Goal: Task Accomplishment & Management: Complete application form

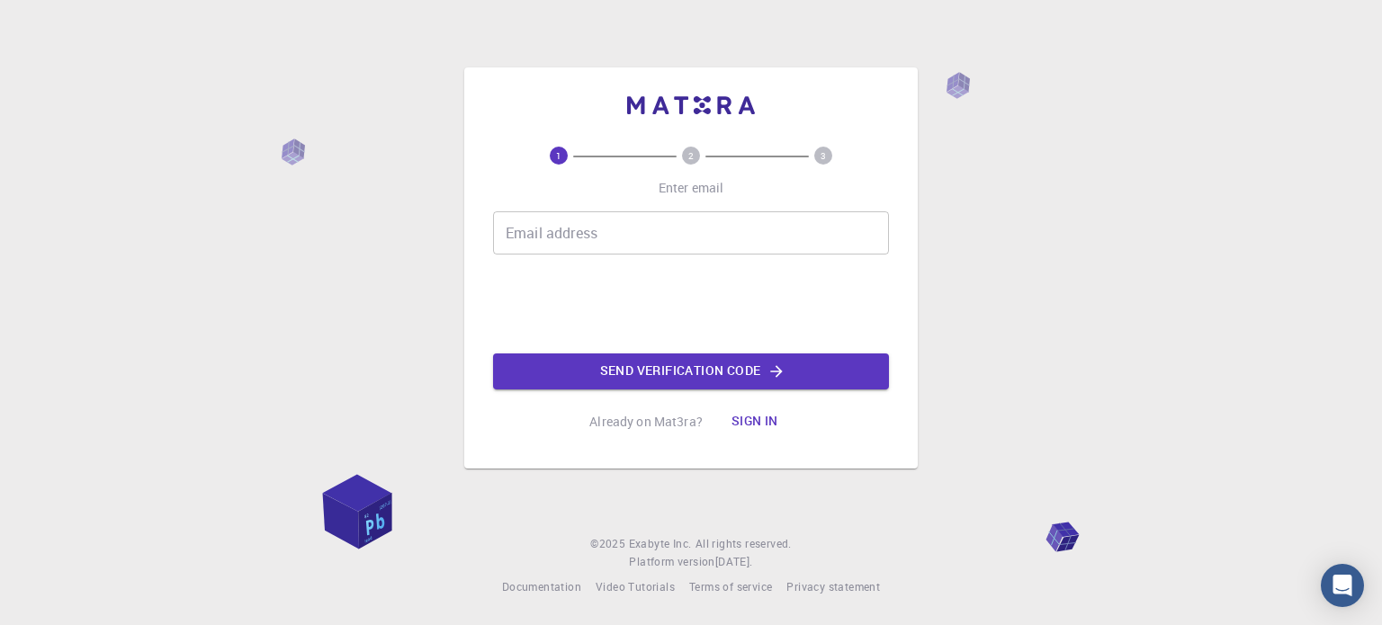
click at [801, 258] on div "Email address Email address Send verification code" at bounding box center [691, 300] width 396 height 178
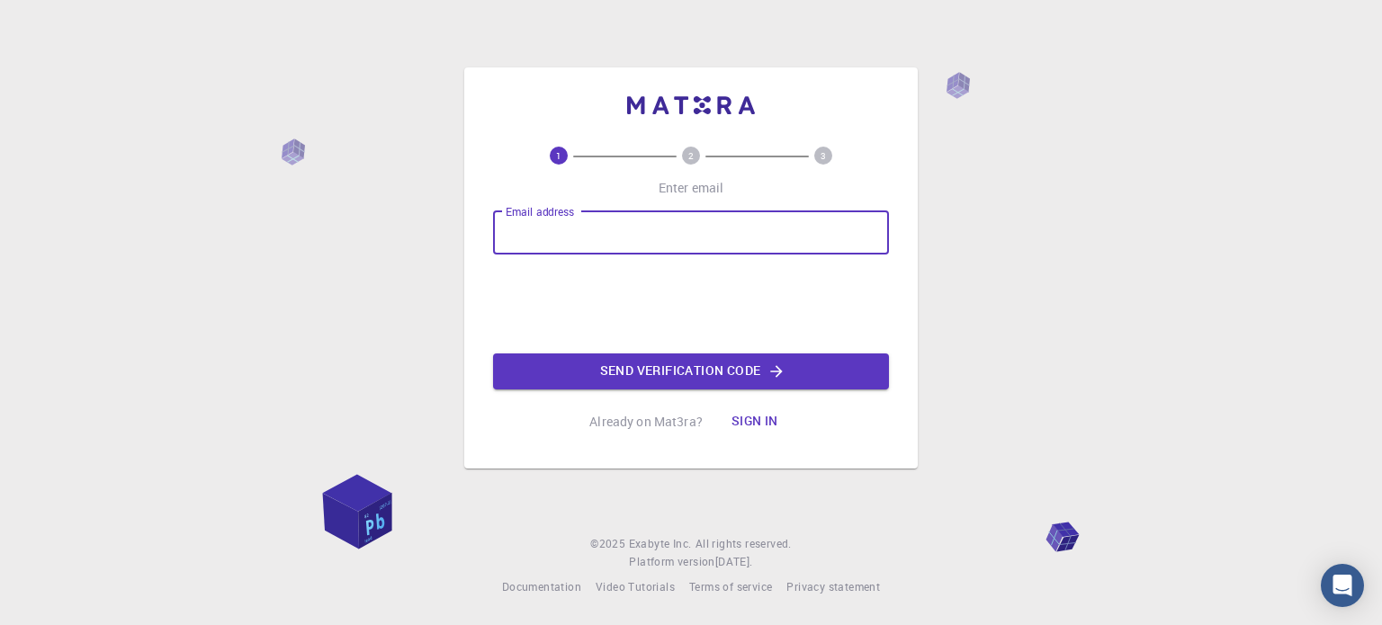
click at [795, 226] on input "Email address" at bounding box center [691, 232] width 396 height 43
type input "[EMAIL_ADDRESS][DOMAIN_NAME]"
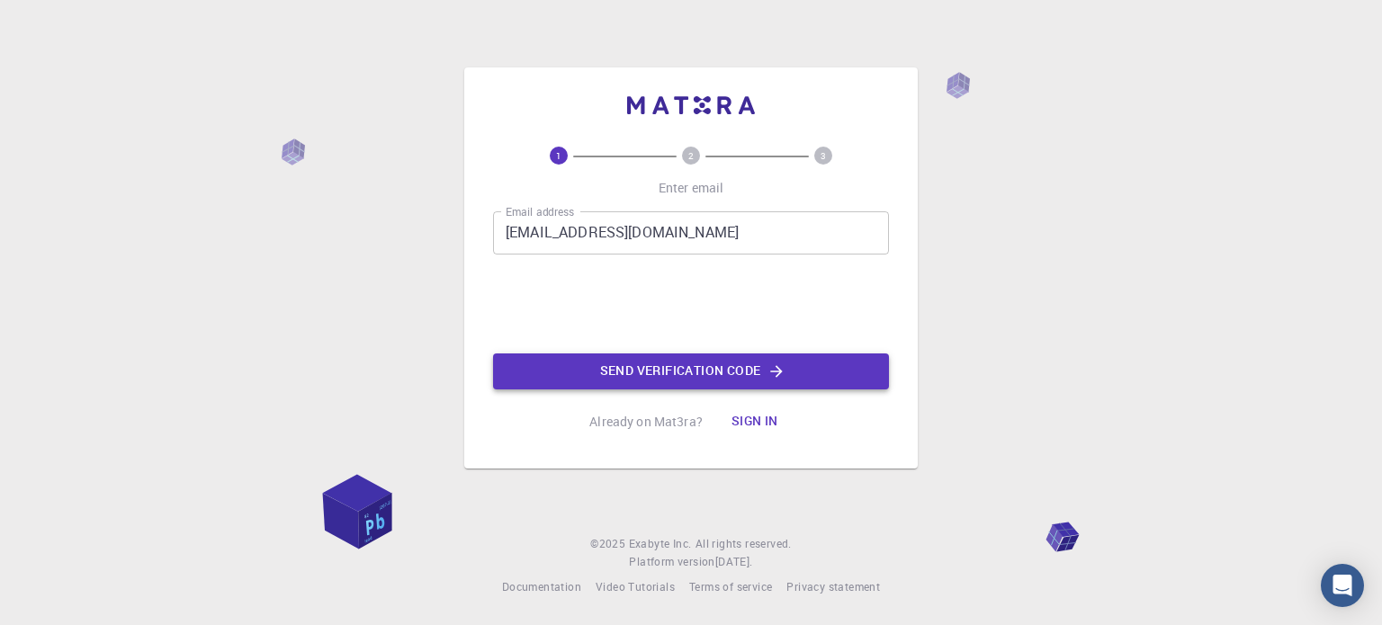
click at [653, 383] on button "Send verification code" at bounding box center [691, 372] width 396 height 36
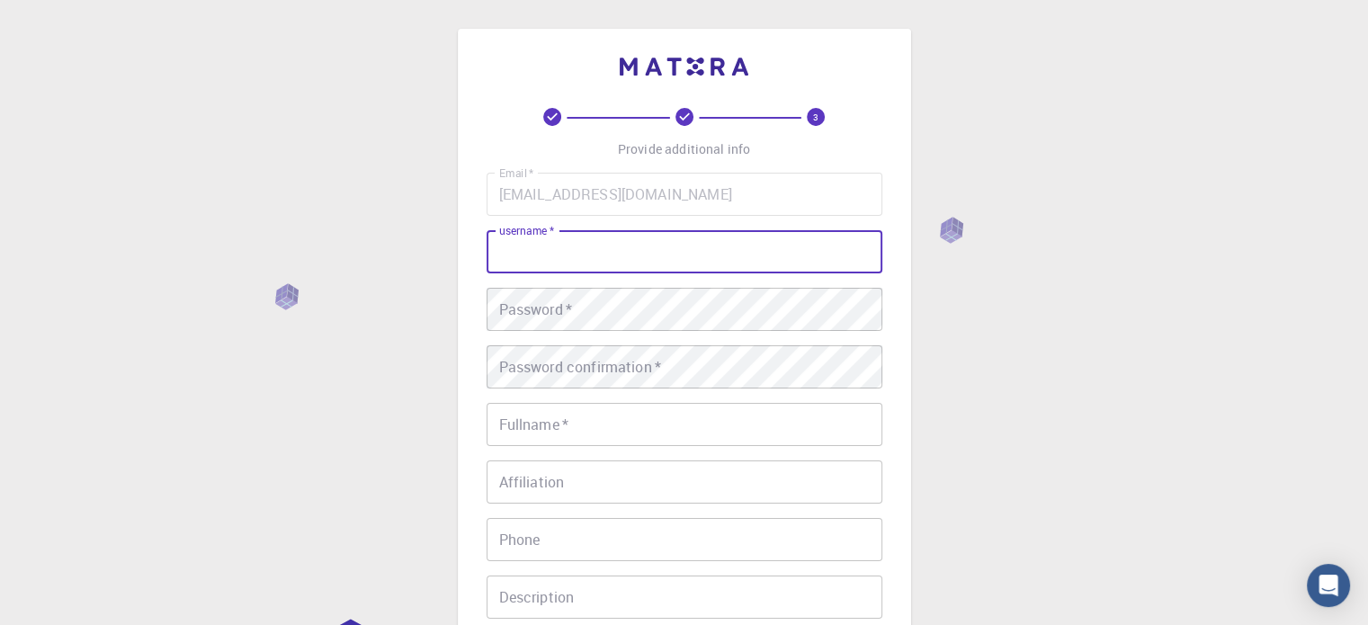
click at [573, 256] on input "username   *" at bounding box center [685, 251] width 396 height 43
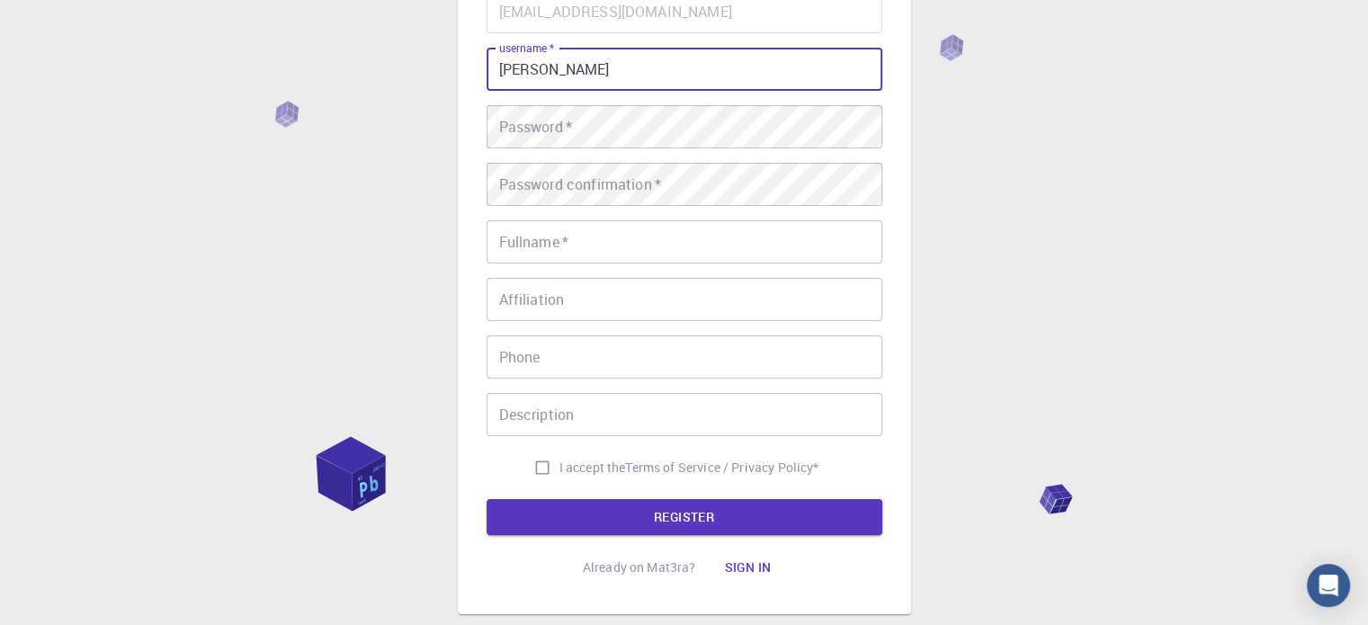
scroll to position [185, 0]
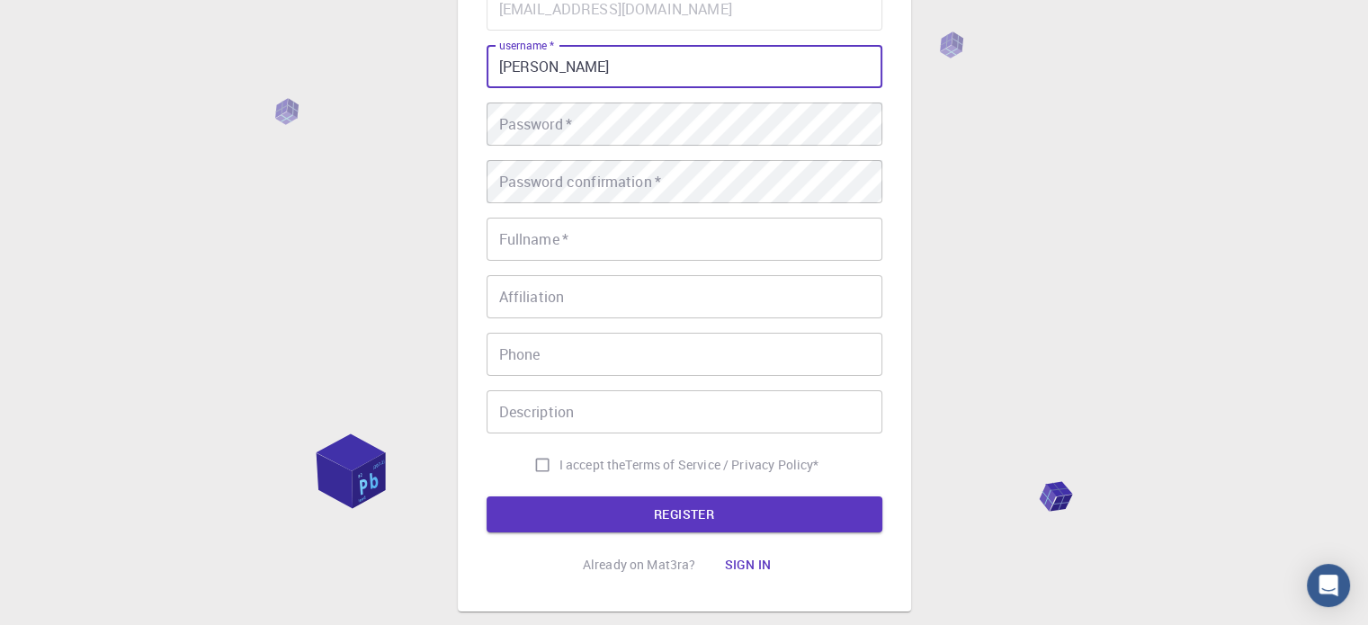
type input "[PERSON_NAME]"
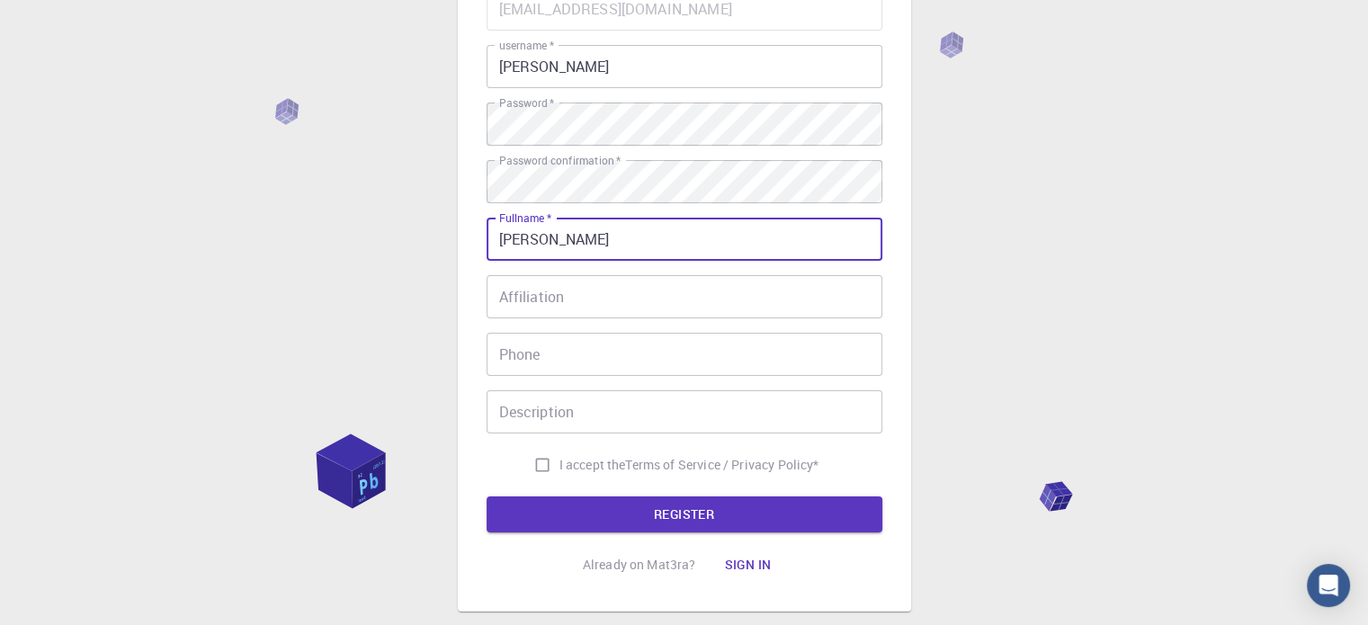
type input "[PERSON_NAME]"
click at [528, 463] on input "I accept the Terms of Service / Privacy Policy *" at bounding box center [542, 465] width 34 height 34
checkbox input "true"
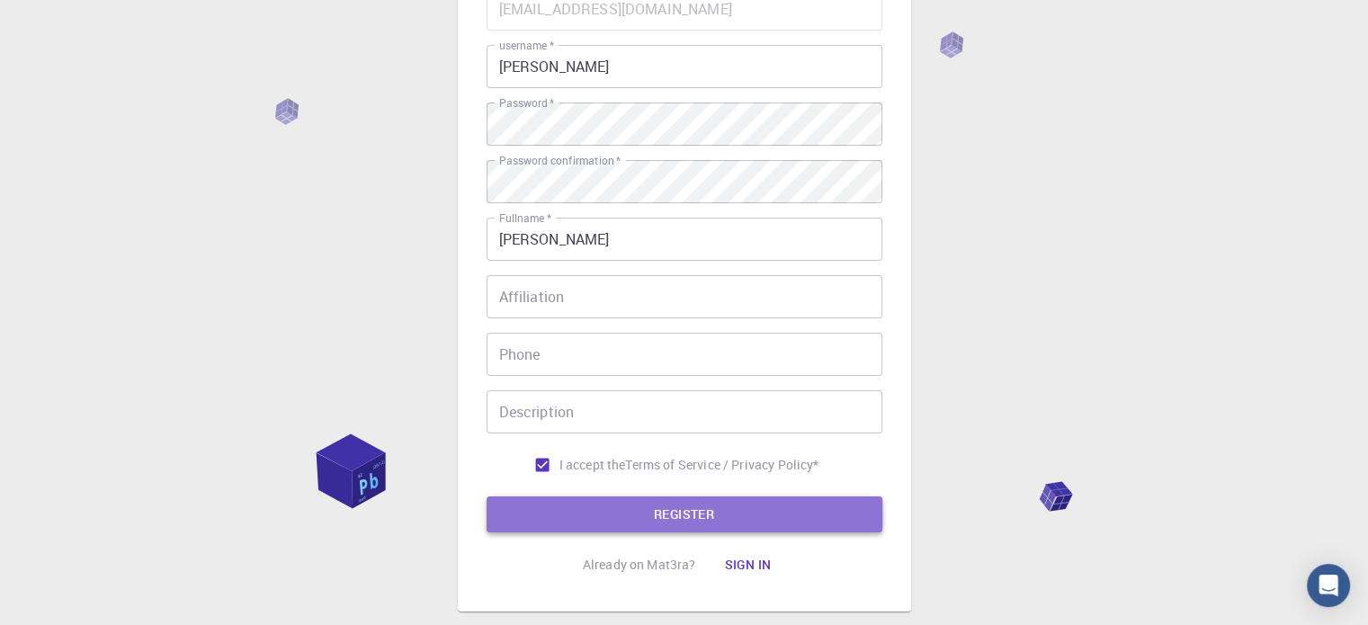
click at [624, 524] on button "REGISTER" at bounding box center [685, 515] width 396 height 36
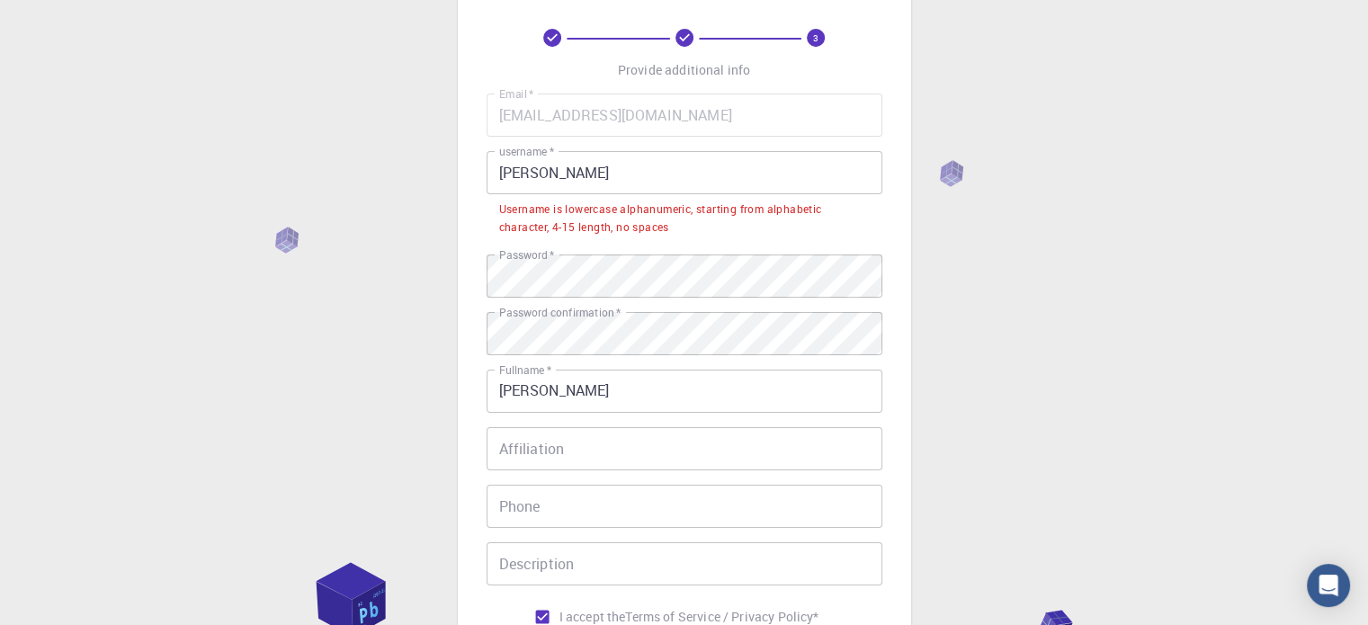
scroll to position [77, 0]
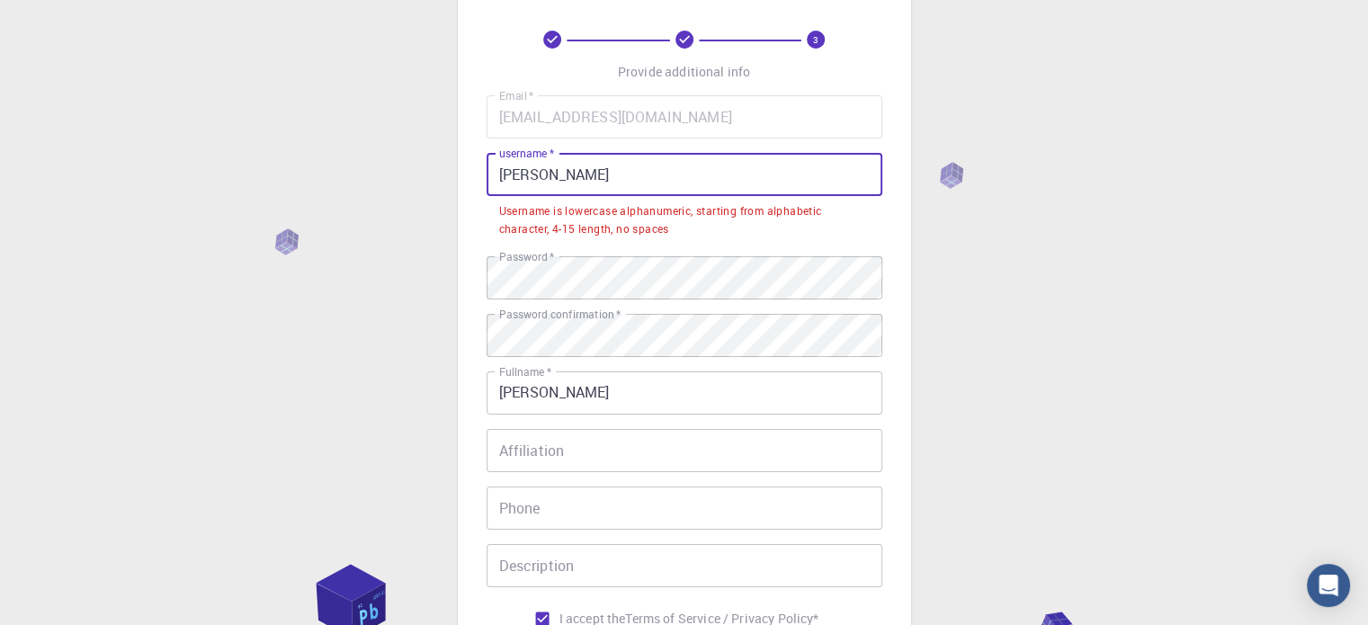
drag, startPoint x: 569, startPoint y: 161, endPoint x: 466, endPoint y: 157, distance: 102.6
click at [466, 157] on div "3 Provide additional info Email   * [EMAIL_ADDRESS][DOMAIN_NAME] Email   * user…" at bounding box center [684, 358] width 453 height 814
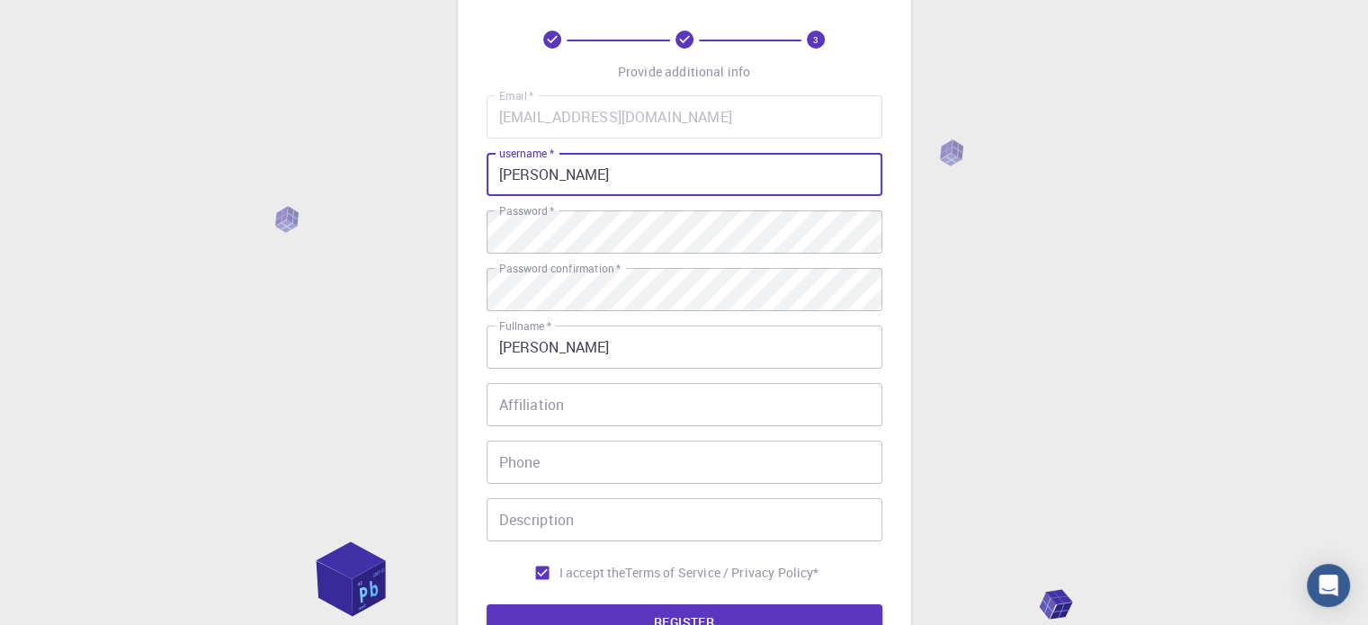
type input "[PERSON_NAME]"
click at [487, 604] on button "REGISTER" at bounding box center [685, 622] width 396 height 36
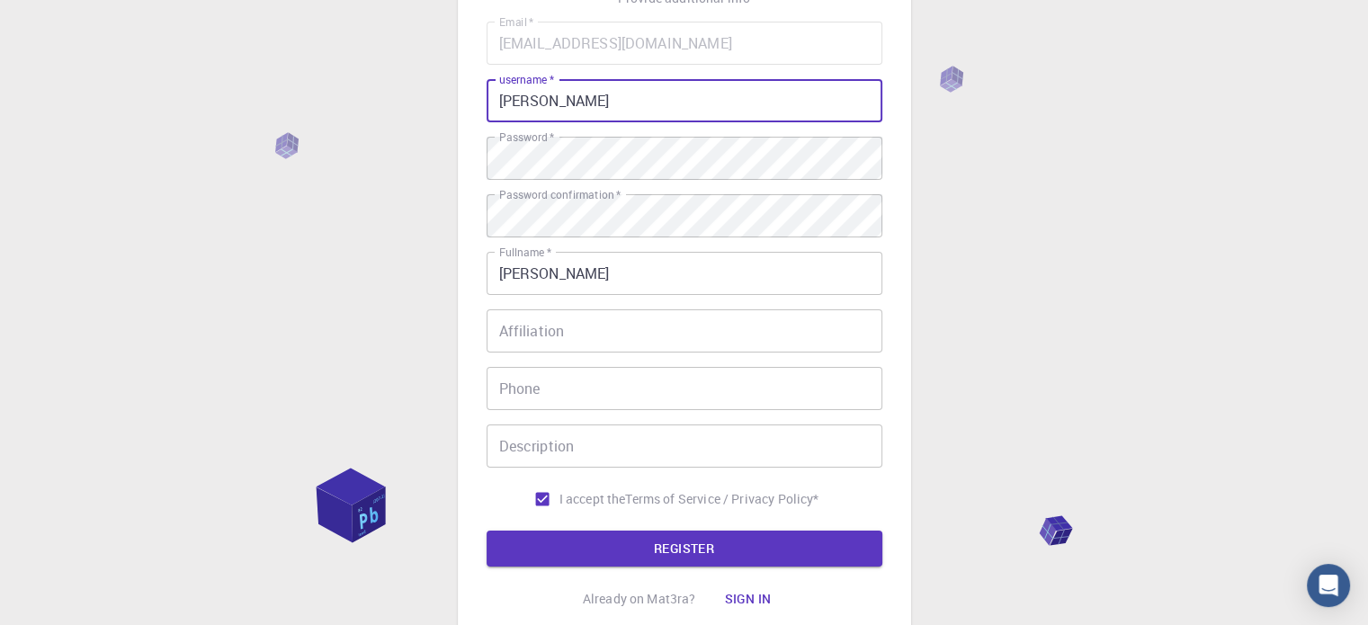
scroll to position [290, 0]
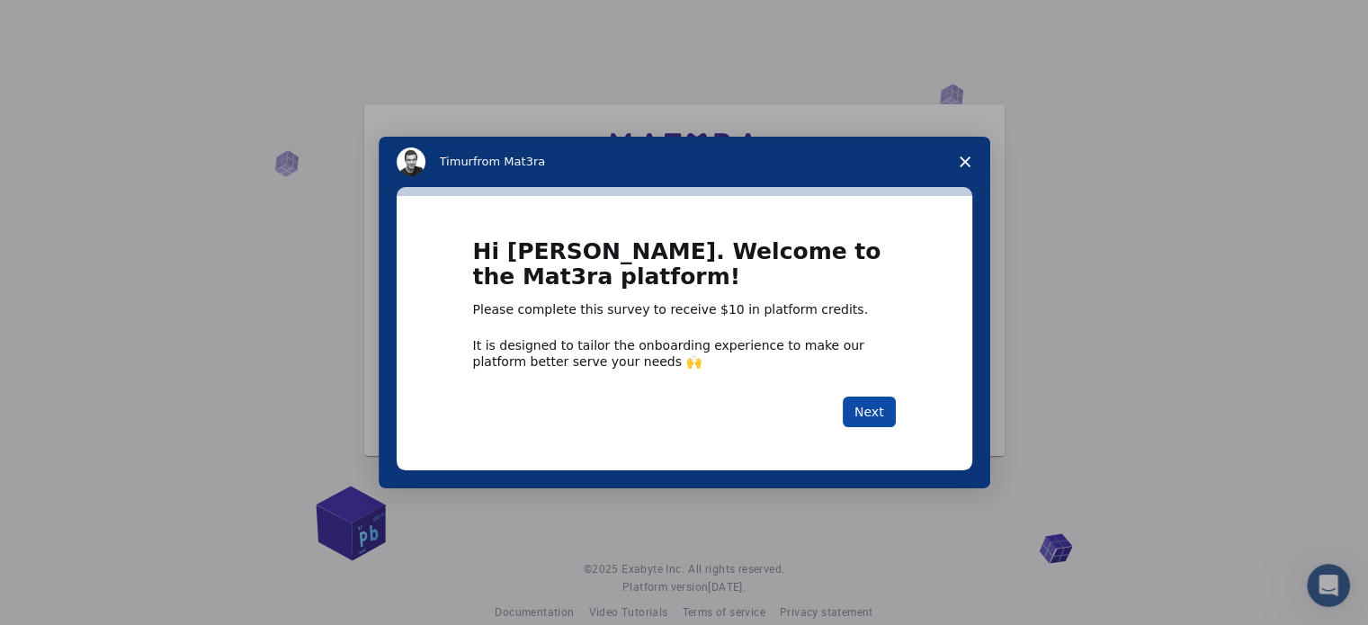
click at [890, 413] on button "Next" at bounding box center [869, 412] width 53 height 31
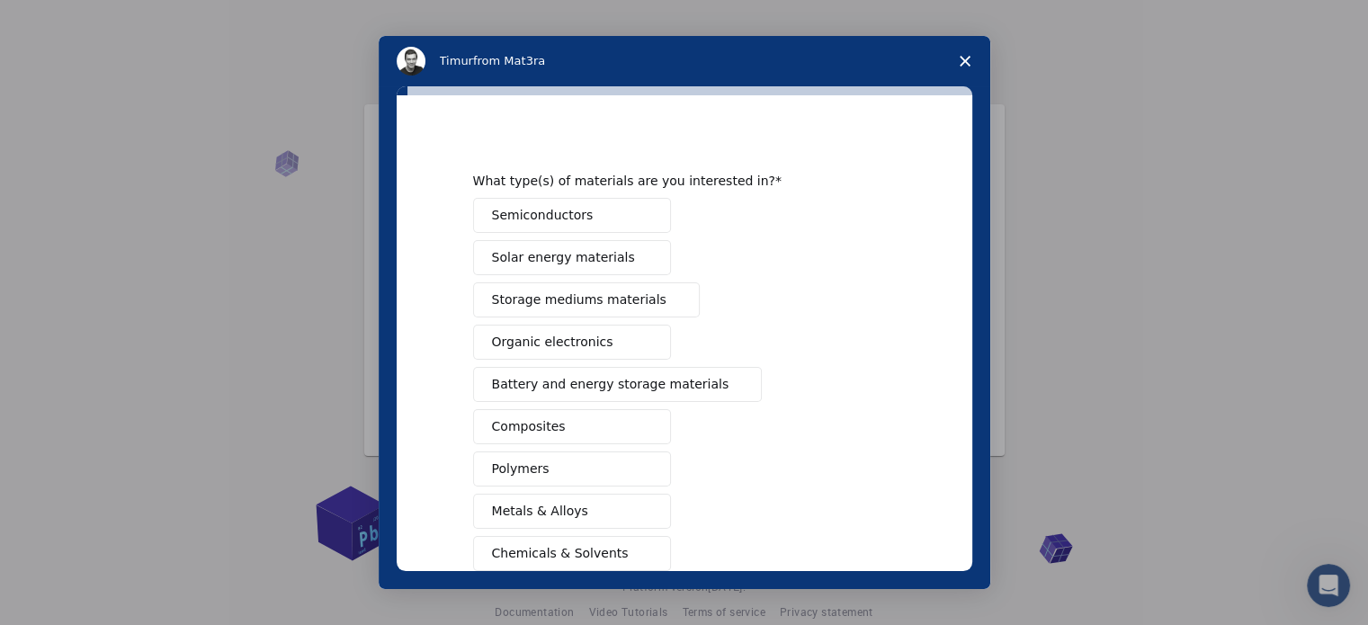
scroll to position [9, 0]
click at [618, 225] on button "Semiconductors" at bounding box center [572, 217] width 198 height 35
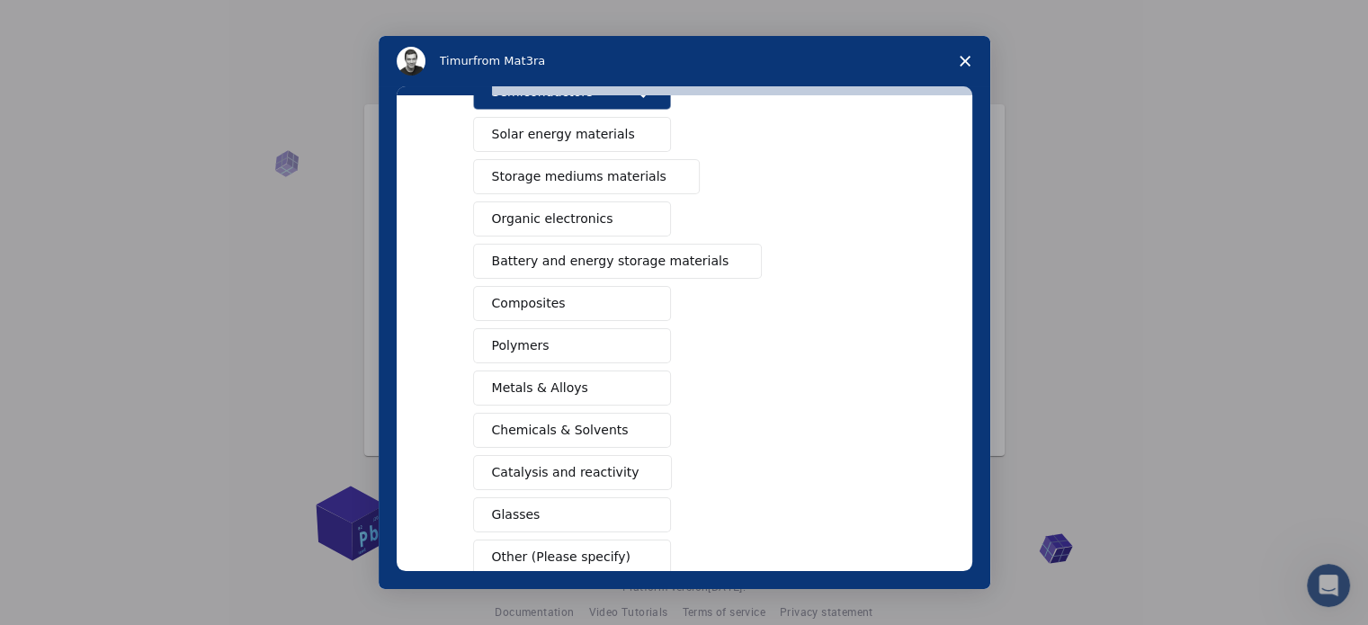
scroll to position [137, 0]
click at [608, 395] on button "Metals & Alloys" at bounding box center [572, 385] width 198 height 35
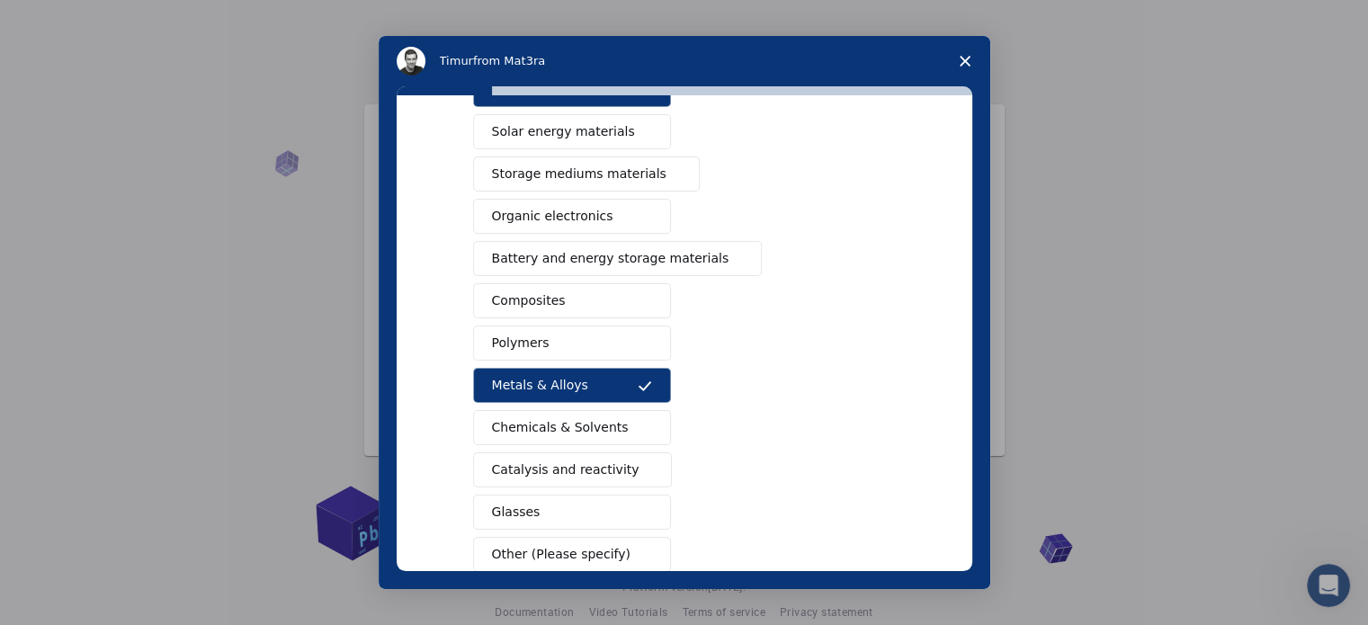
scroll to position [237, 0]
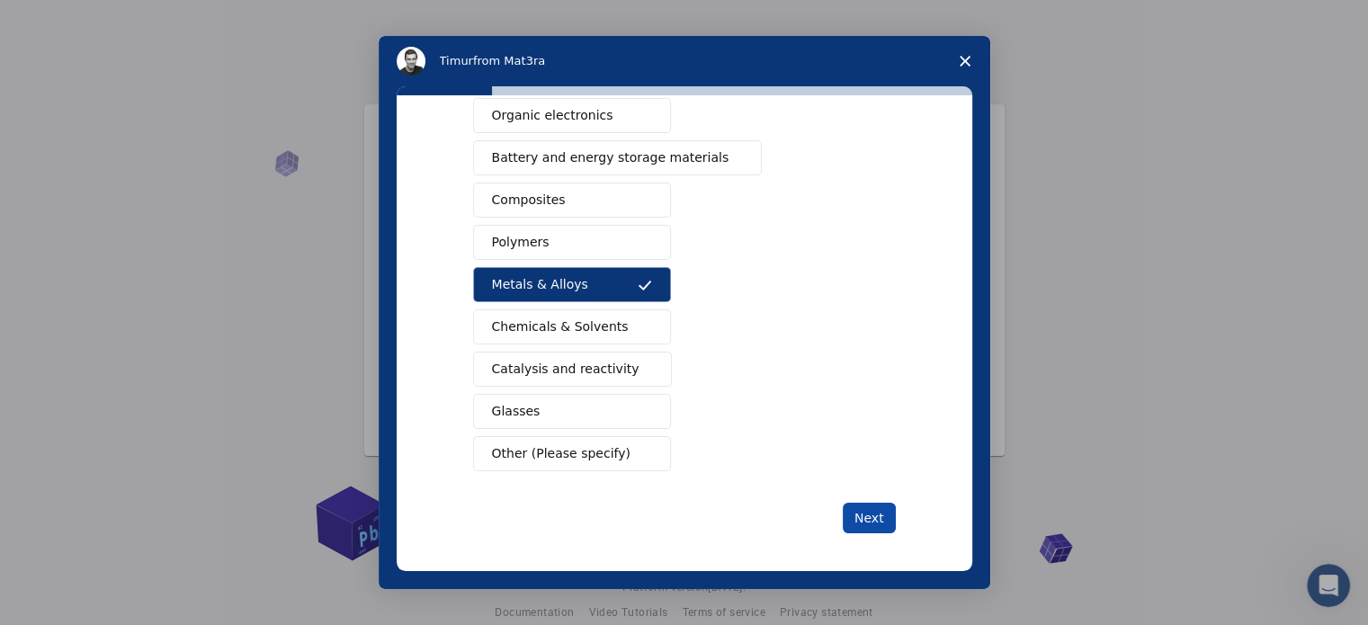
click at [855, 515] on button "Next" at bounding box center [869, 518] width 53 height 31
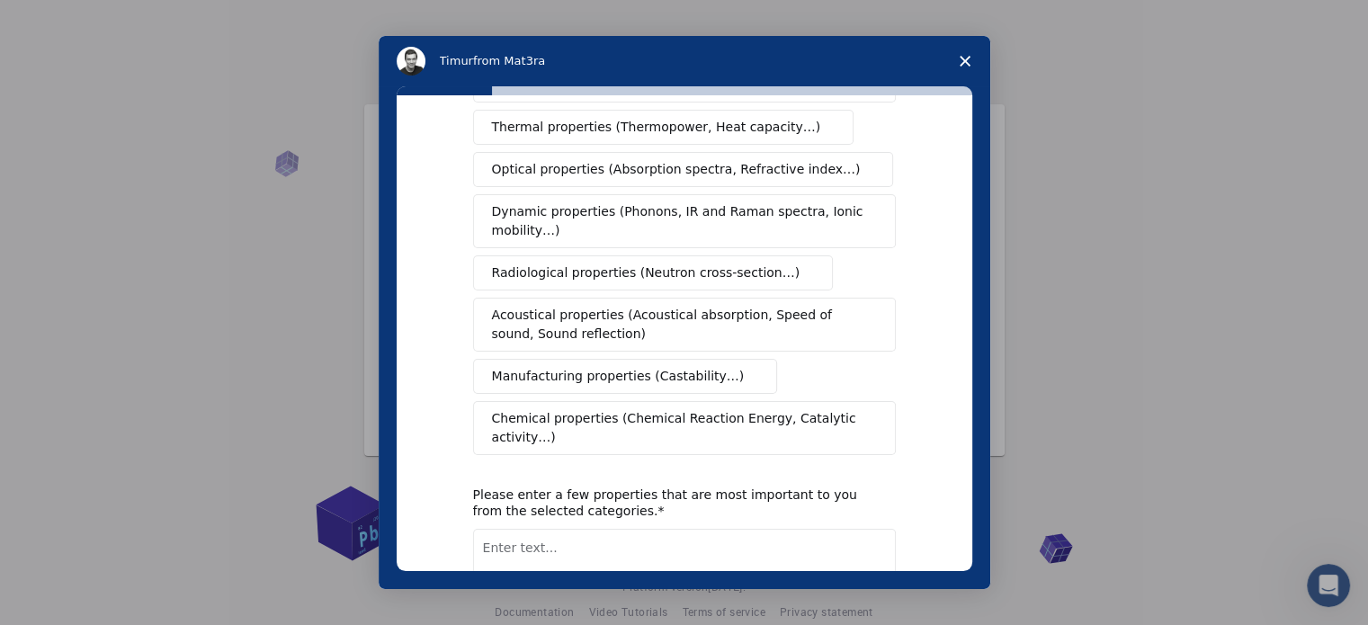
scroll to position [0, 0]
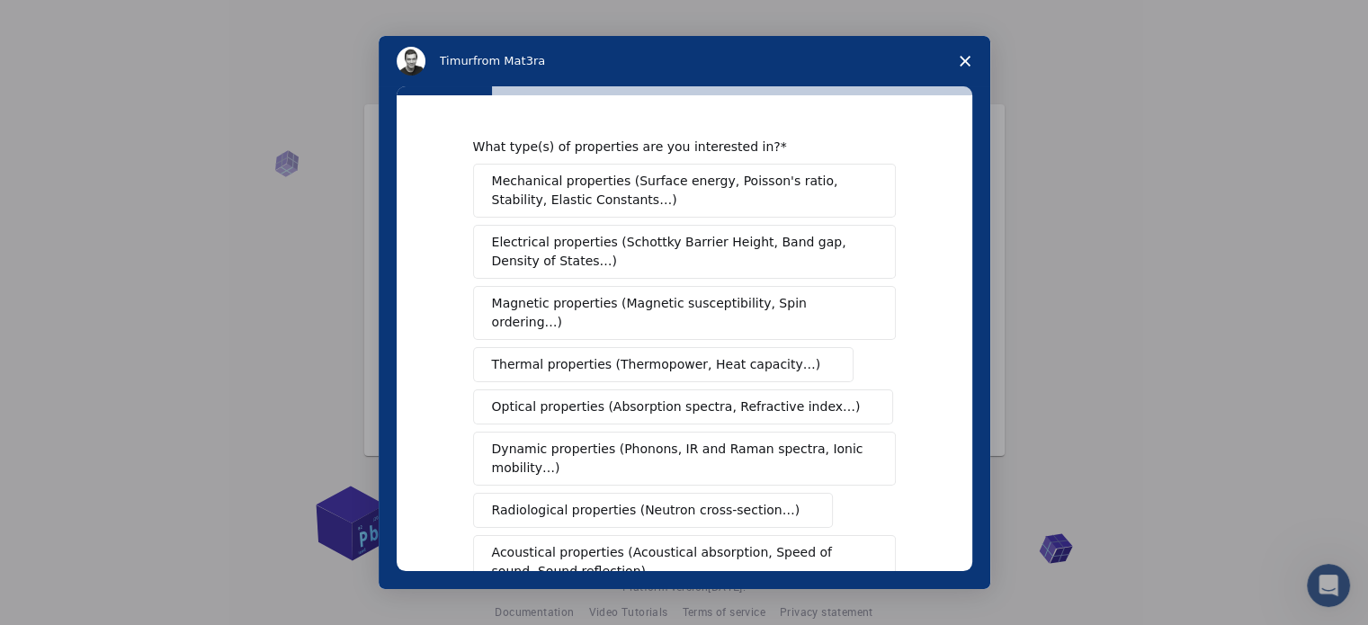
click at [709, 215] on button "Mechanical properties (Surface energy, Poisson's ratio, Stability, Elastic Cons…" at bounding box center [684, 191] width 423 height 54
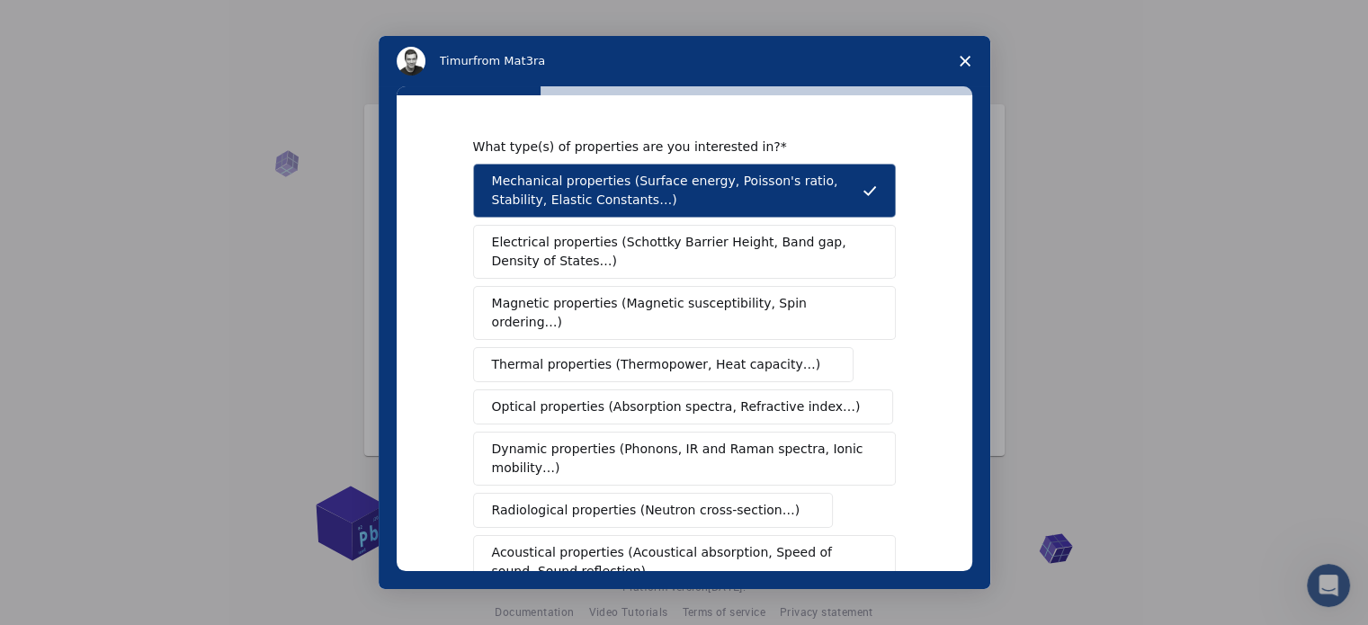
click at [691, 305] on span "Magnetic properties (Magnetic susceptibility, Spin ordering…)" at bounding box center [678, 313] width 372 height 38
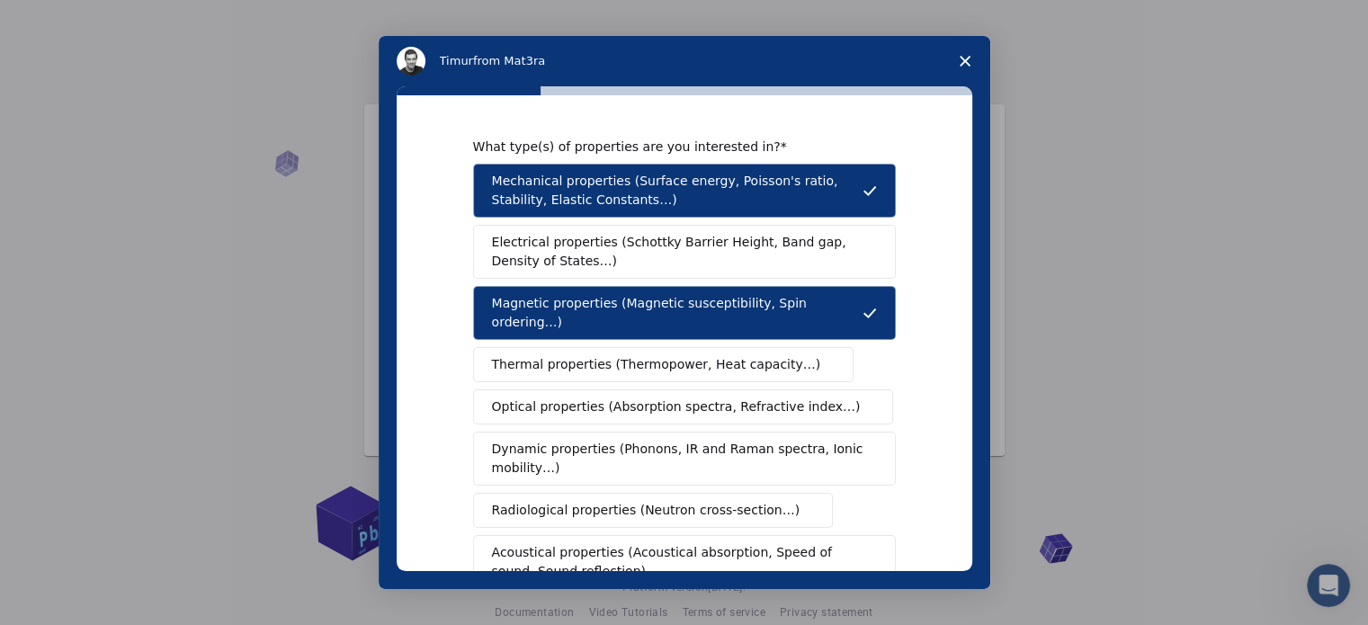
click at [698, 262] on span "Electrical properties (Schottky Barrier Height, Band gap, Density of States…)" at bounding box center [679, 252] width 374 height 38
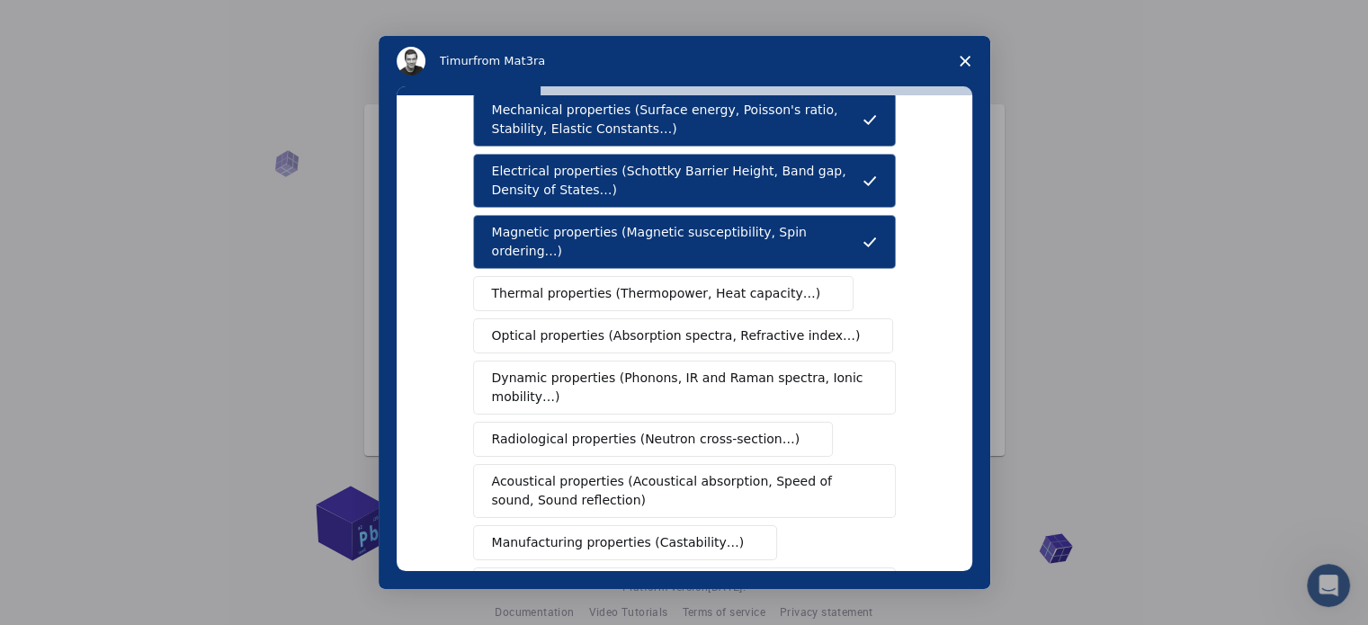
scroll to position [72, 0]
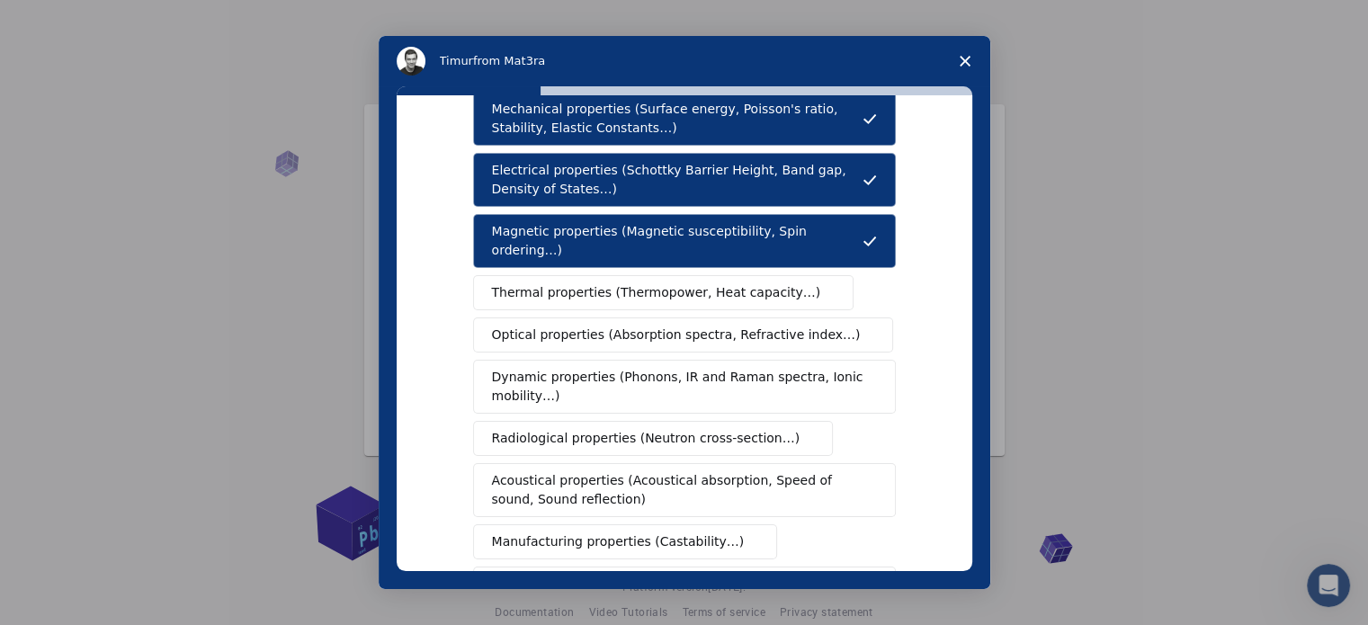
click at [686, 326] on span "Optical properties (Absorption spectra, Refractive index…)" at bounding box center [676, 335] width 369 height 19
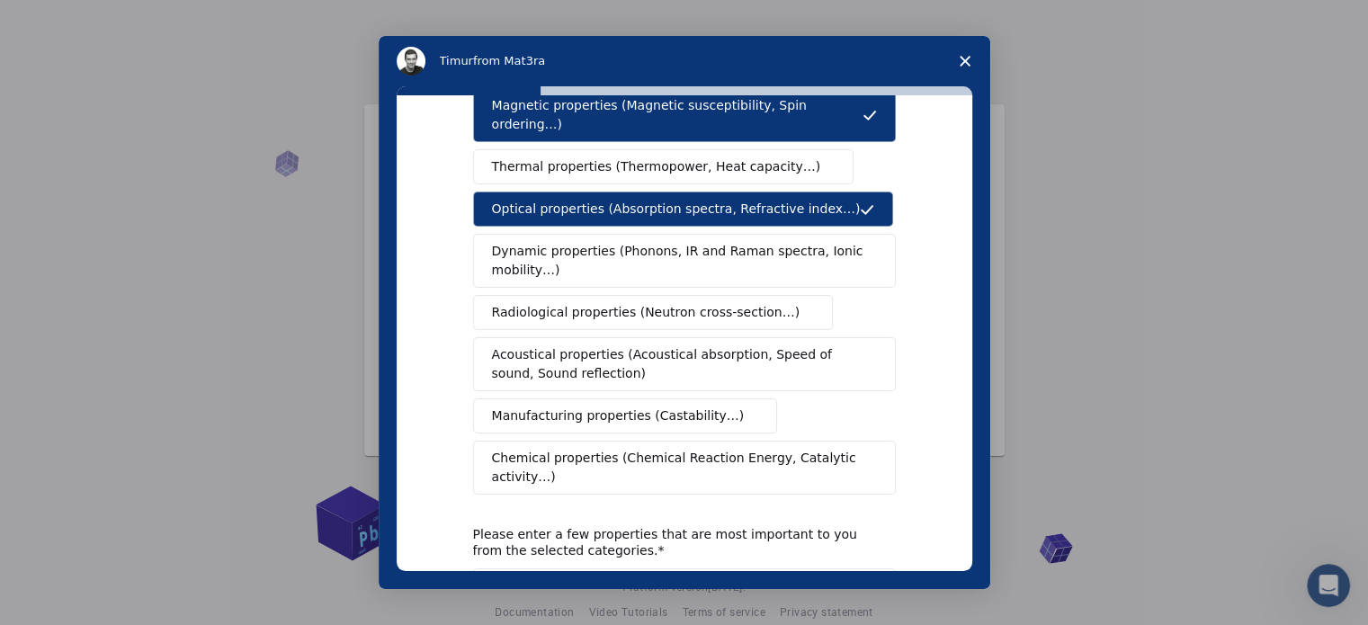
scroll to position [200, 0]
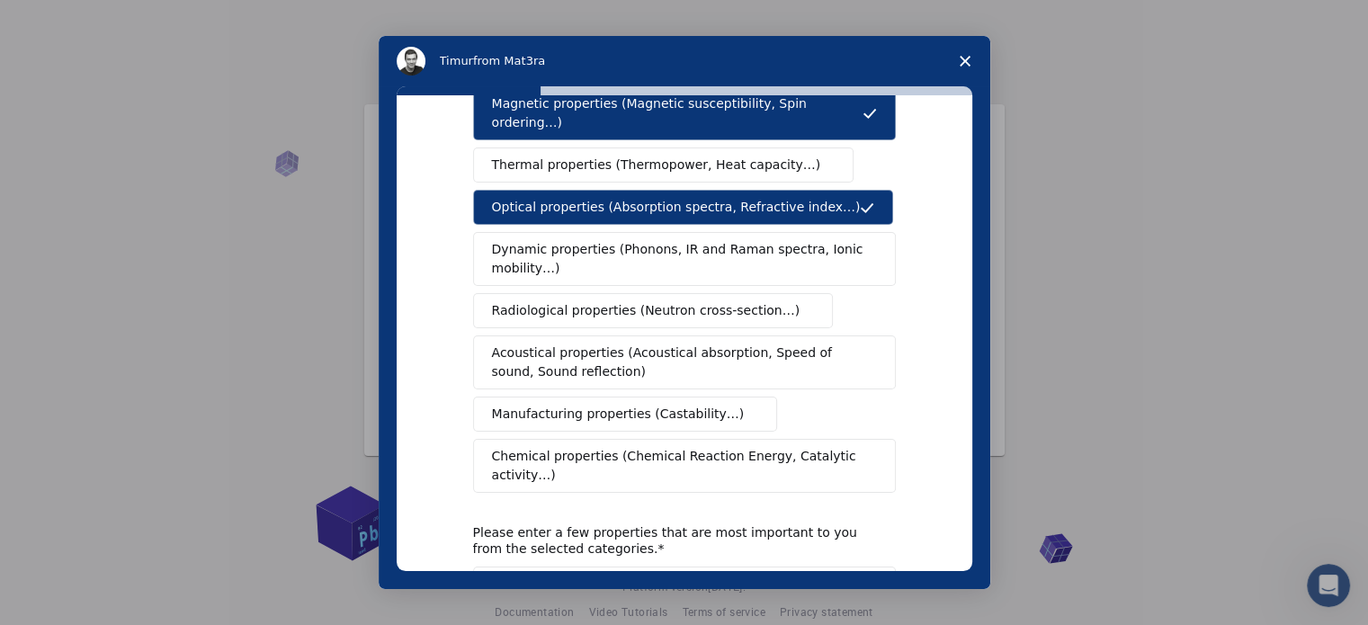
click at [679, 373] on div "Mechanical properties (Surface energy, Poisson's ratio, Stability, Elastic Cons…" at bounding box center [684, 228] width 423 height 529
click at [660, 405] on span "Manufacturing properties (Castability…)" at bounding box center [618, 414] width 253 height 19
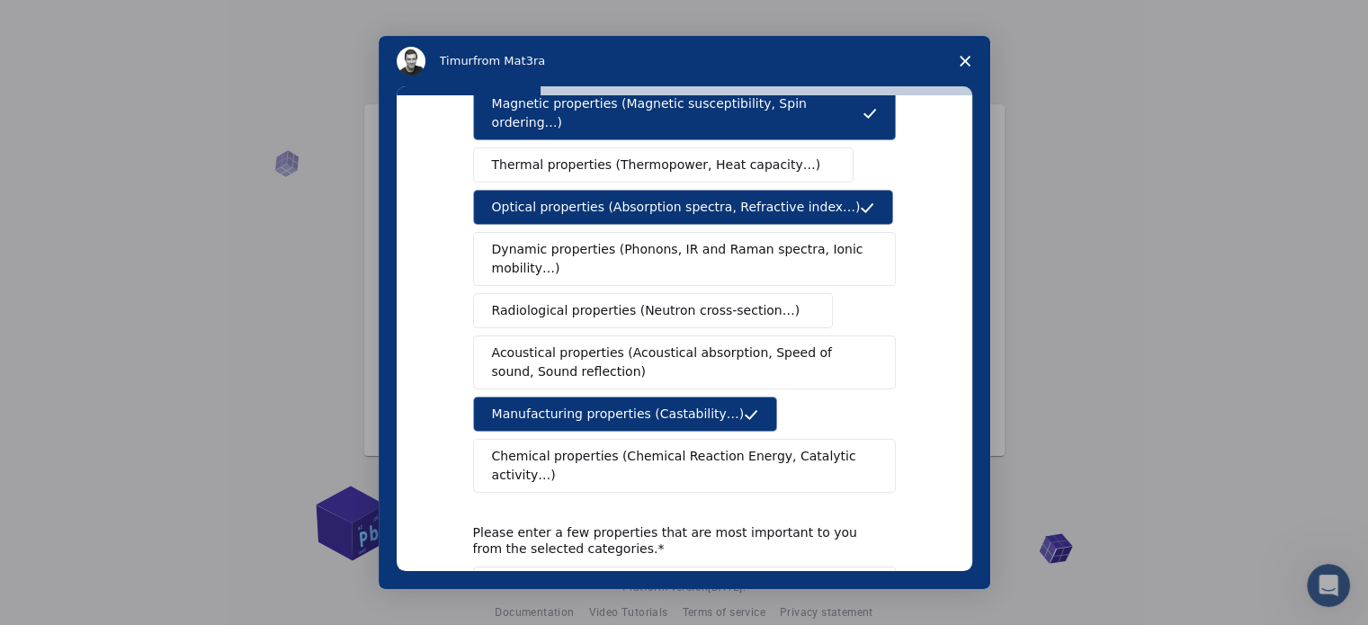
scroll to position [331, 0]
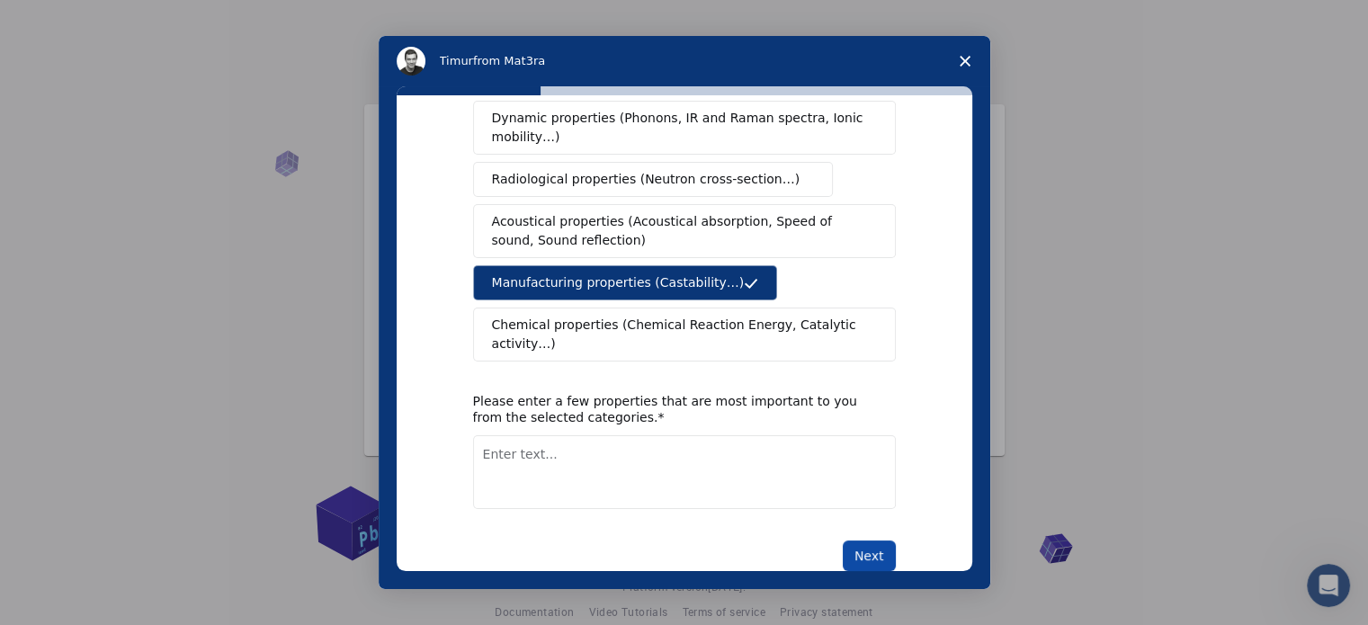
click at [860, 541] on button "Next" at bounding box center [869, 556] width 53 height 31
click at [733, 435] on textarea "Enter text..." at bounding box center [684, 472] width 423 height 74
click at [882, 541] on button "Next" at bounding box center [869, 556] width 53 height 31
click at [706, 441] on textarea "Enter text..." at bounding box center [684, 472] width 423 height 74
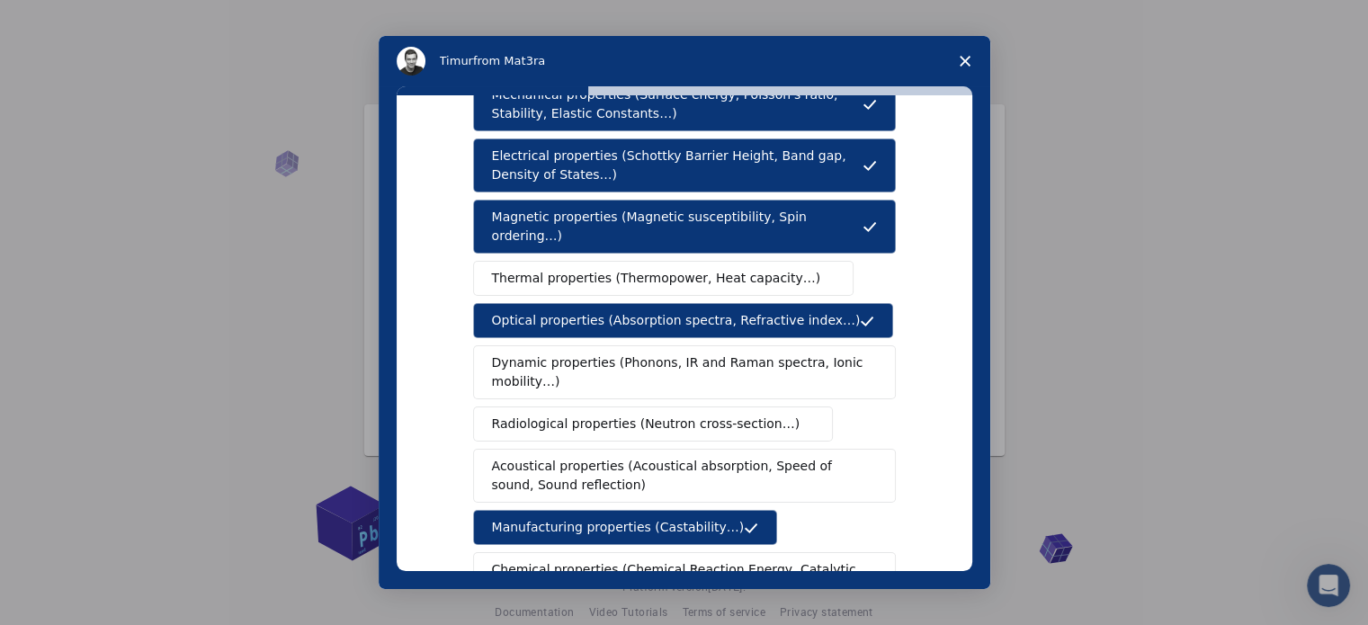
scroll to position [95, 0]
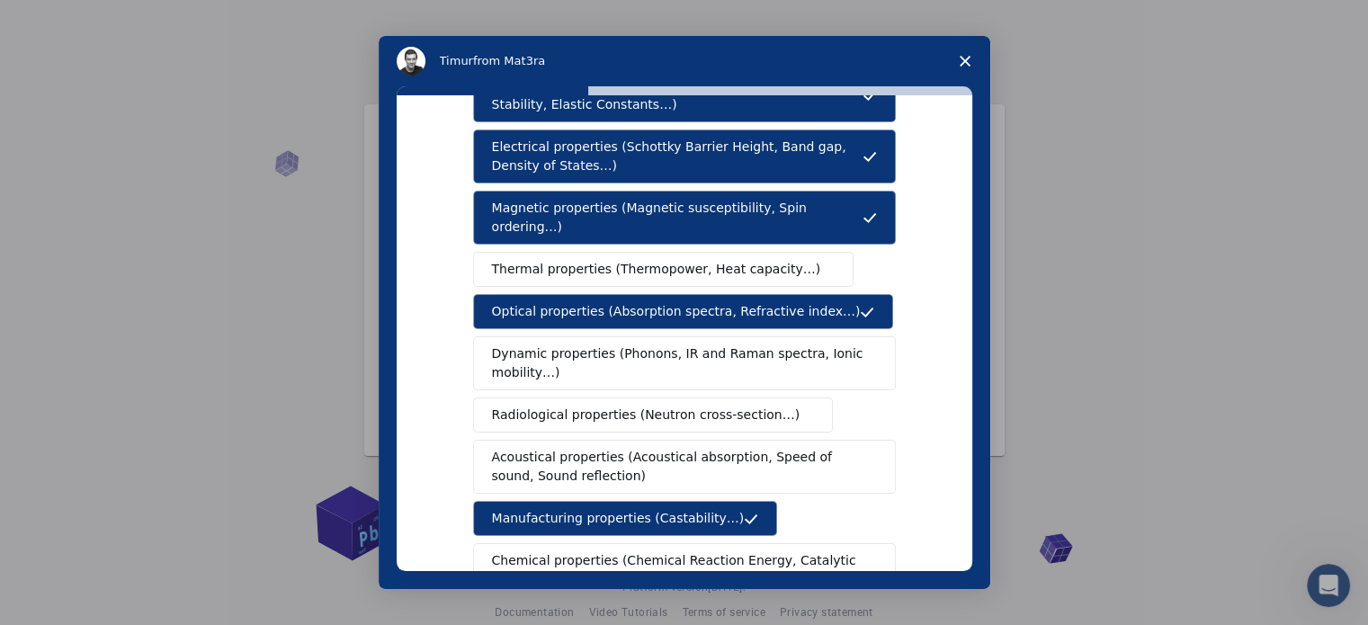
click at [688, 260] on span "Thermal properties (Thermopower, Heat capacity…)" at bounding box center [656, 269] width 329 height 19
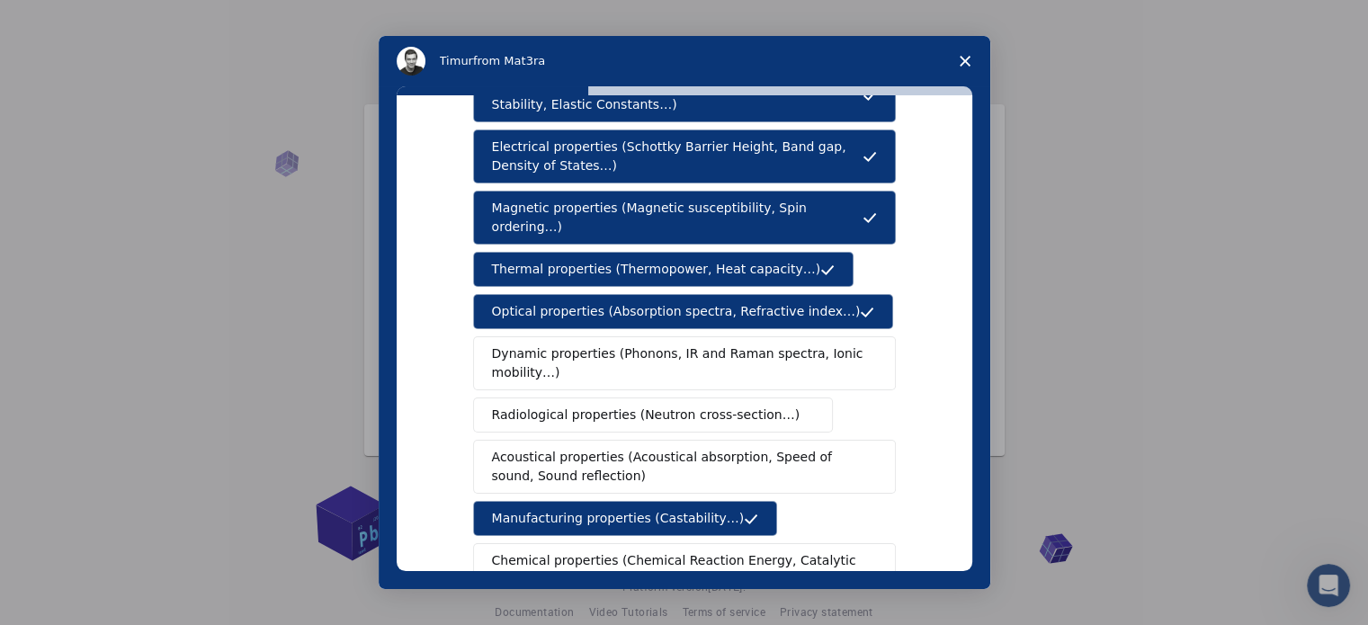
click at [693, 348] on span "Dynamic properties (Phonons, IR and Raman spectra, Ionic mobility…)" at bounding box center [678, 364] width 373 height 38
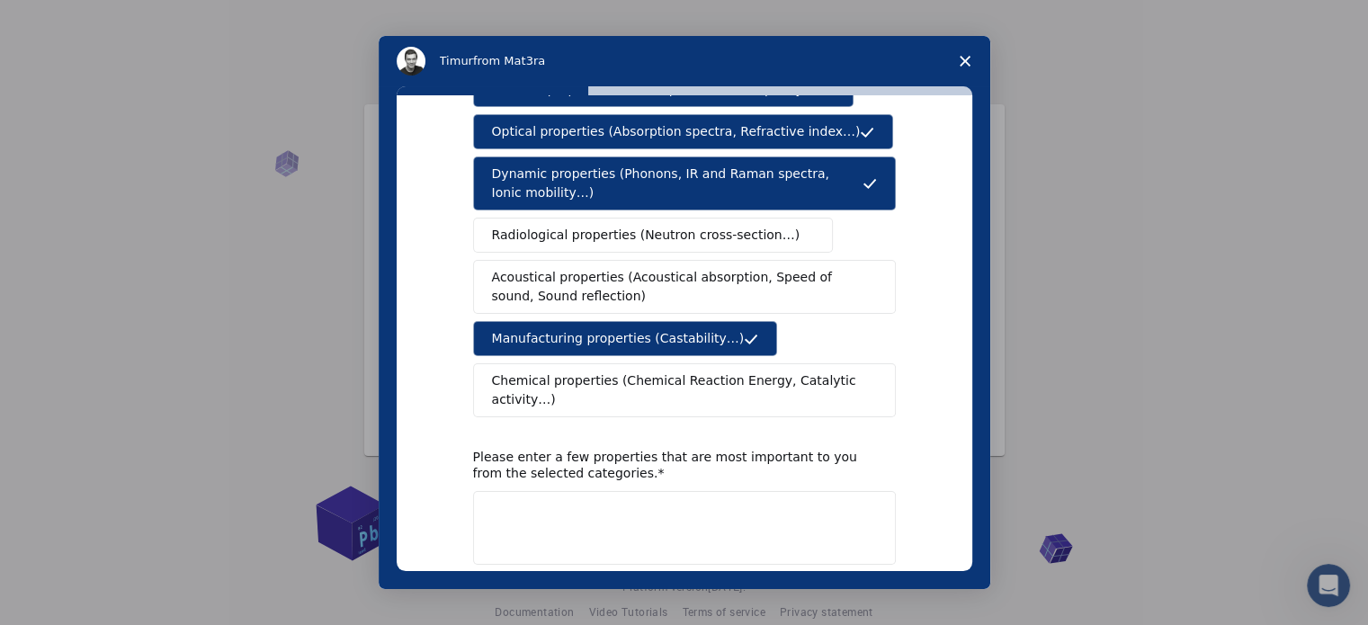
scroll to position [291, 0]
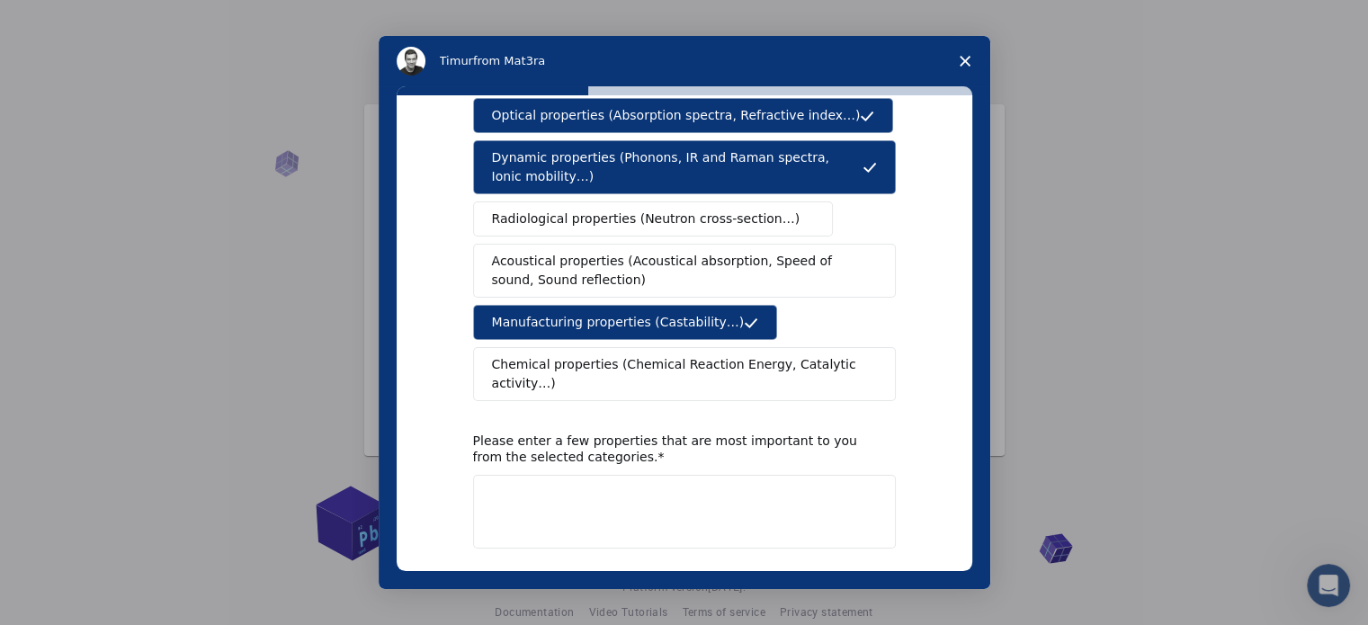
click at [659, 475] on textarea "Enter text..." at bounding box center [684, 512] width 423 height 74
click at [684, 262] on span "Acoustical properties (Acoustical absorption, Speed of sound, Sound reflection)" at bounding box center [679, 271] width 374 height 38
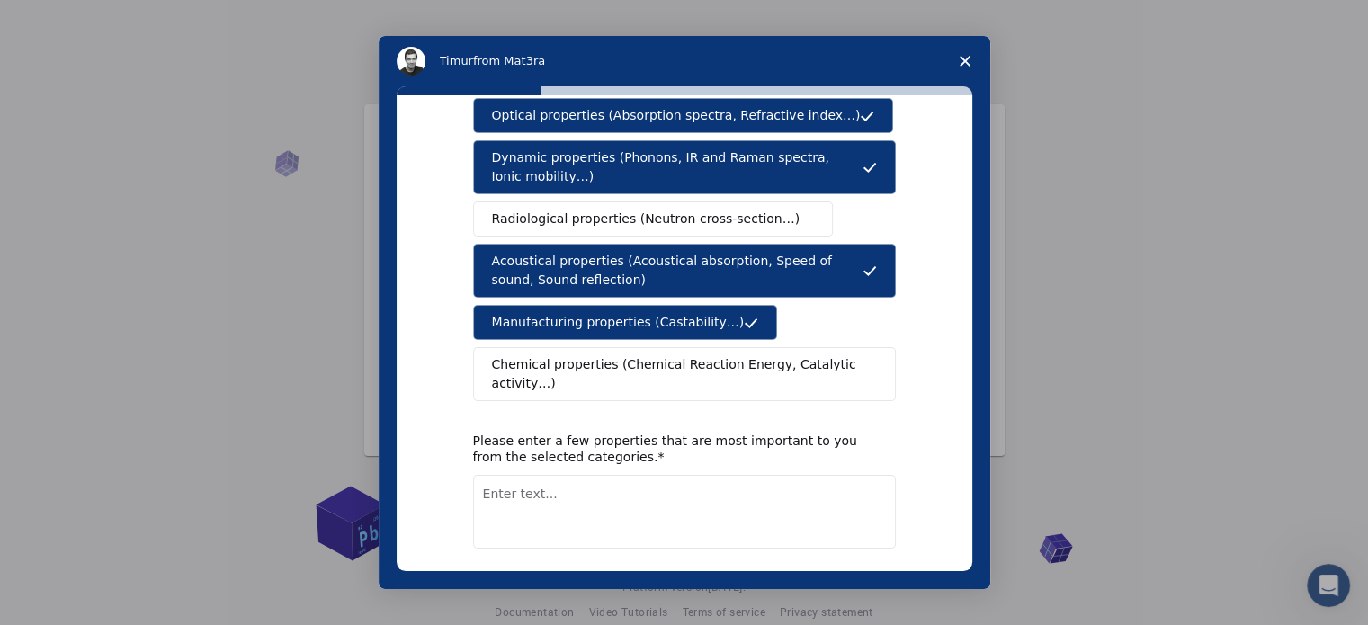
click at [644, 475] on textarea "Enter text..." at bounding box center [684, 512] width 423 height 74
click at [716, 252] on span "Acoustical properties (Acoustical absorption, Speed of sound, Sound reflection)" at bounding box center [677, 271] width 371 height 38
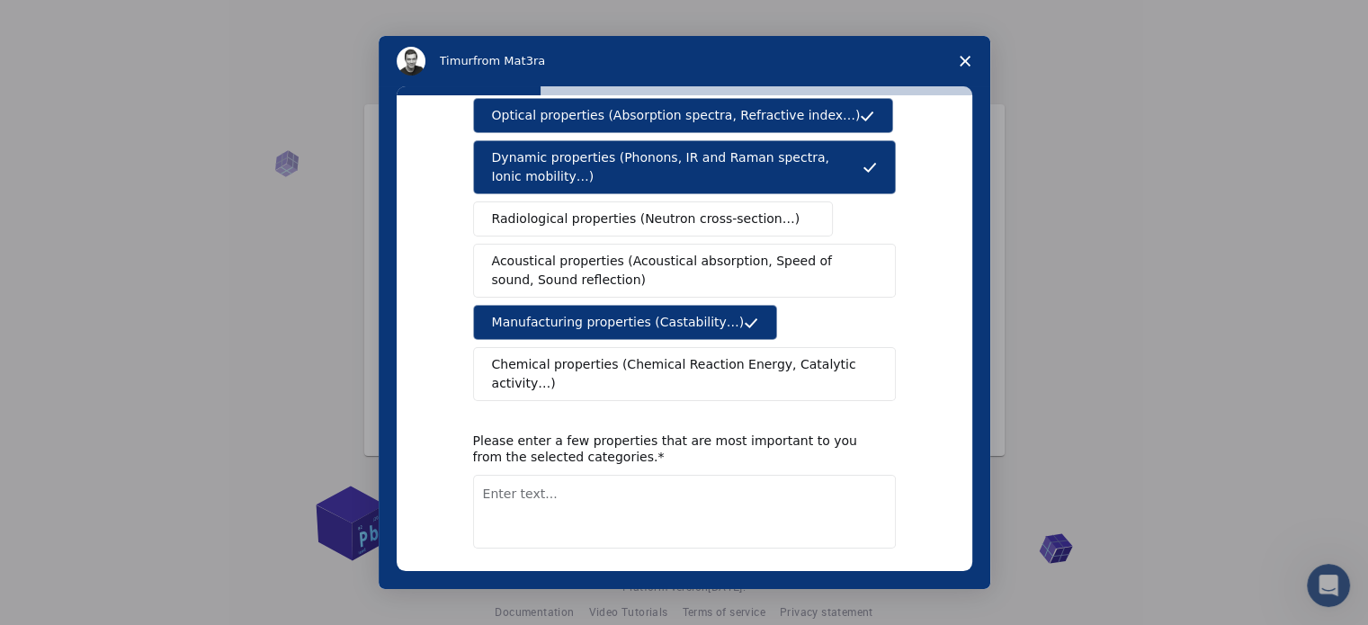
click at [685, 258] on span "Acoustical properties (Acoustical absorption, Speed of sound, Sound reflection)" at bounding box center [679, 271] width 374 height 38
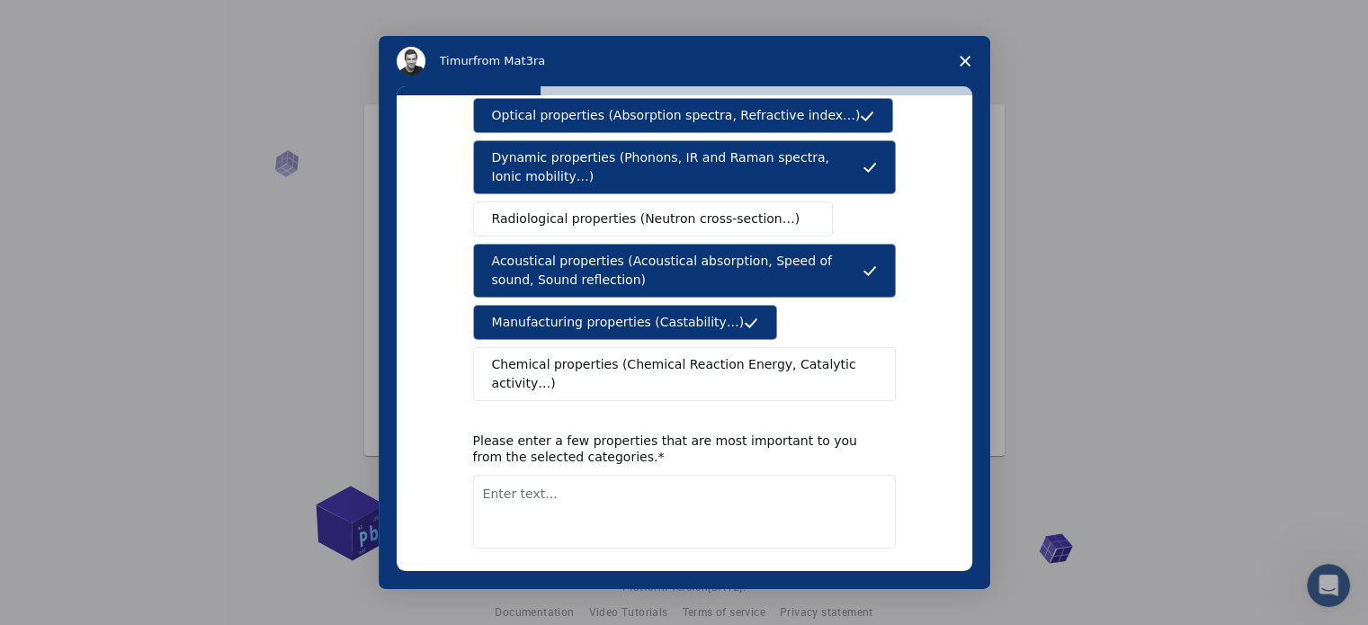
click at [807, 475] on textarea "Enter text..." at bounding box center [684, 512] width 423 height 74
type textarea ","
type textarea "t"
type textarea "o"
type textarea "n"
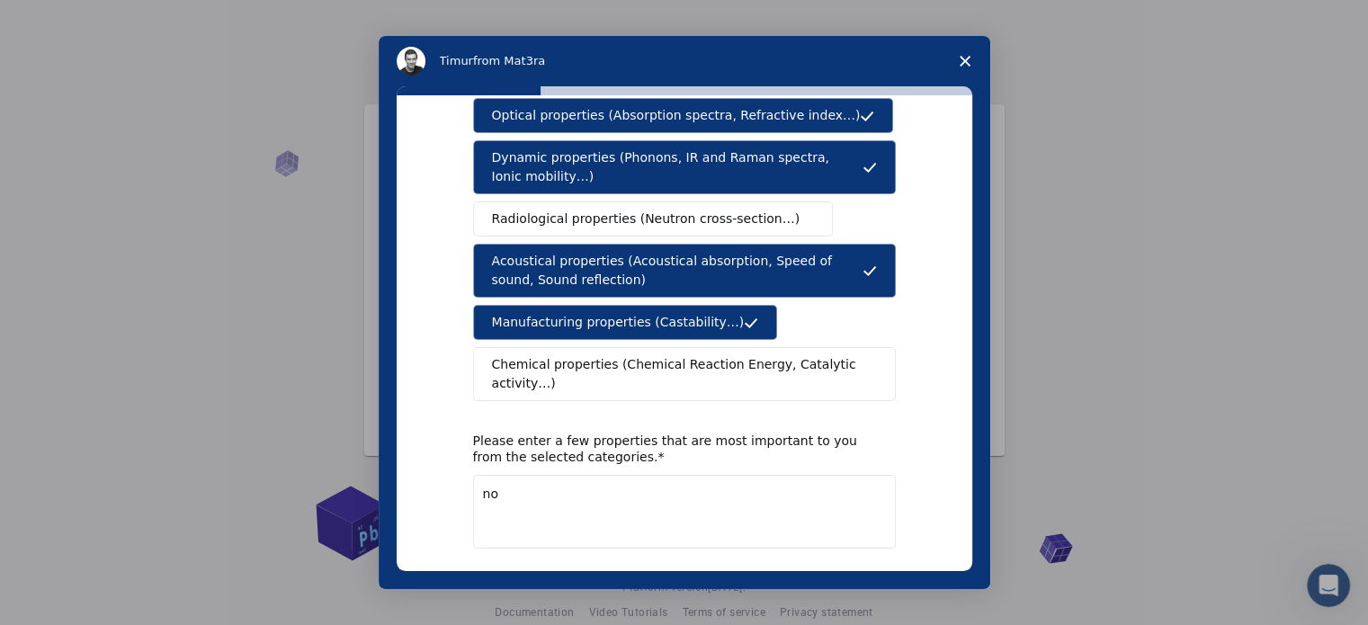
type textarea "n"
type textarea "other propreties are none"
click at [856, 580] on button "Next" at bounding box center [869, 595] width 53 height 31
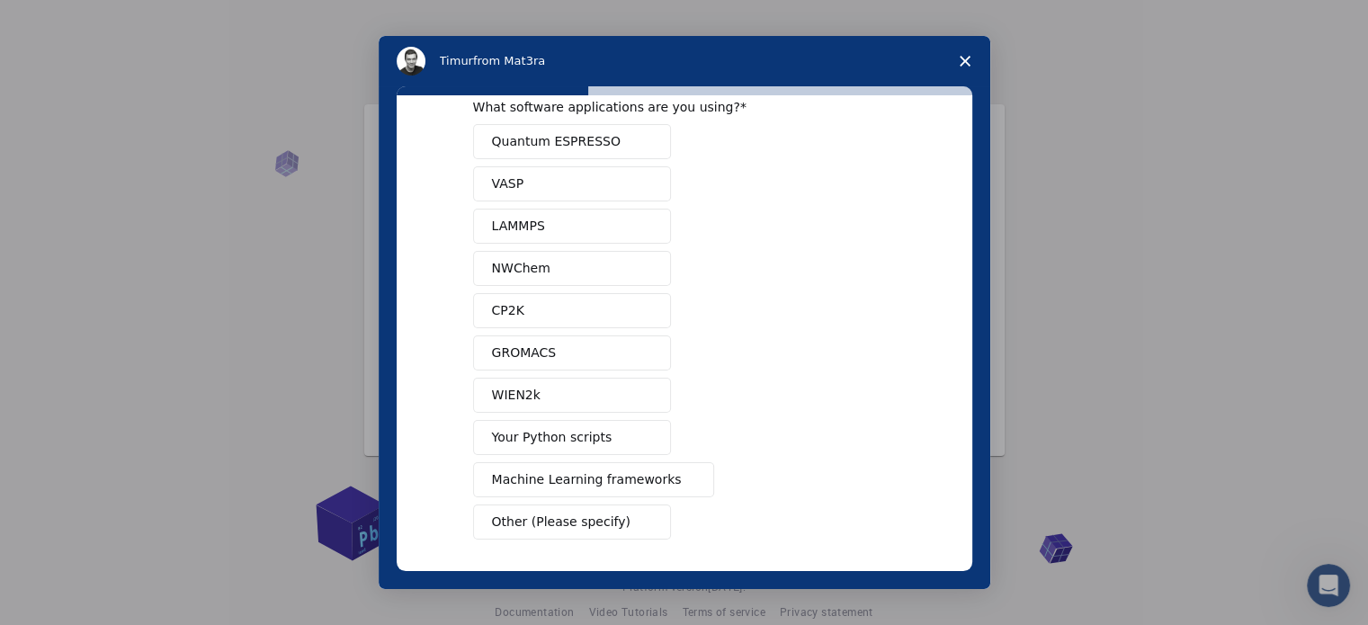
scroll to position [109, 0]
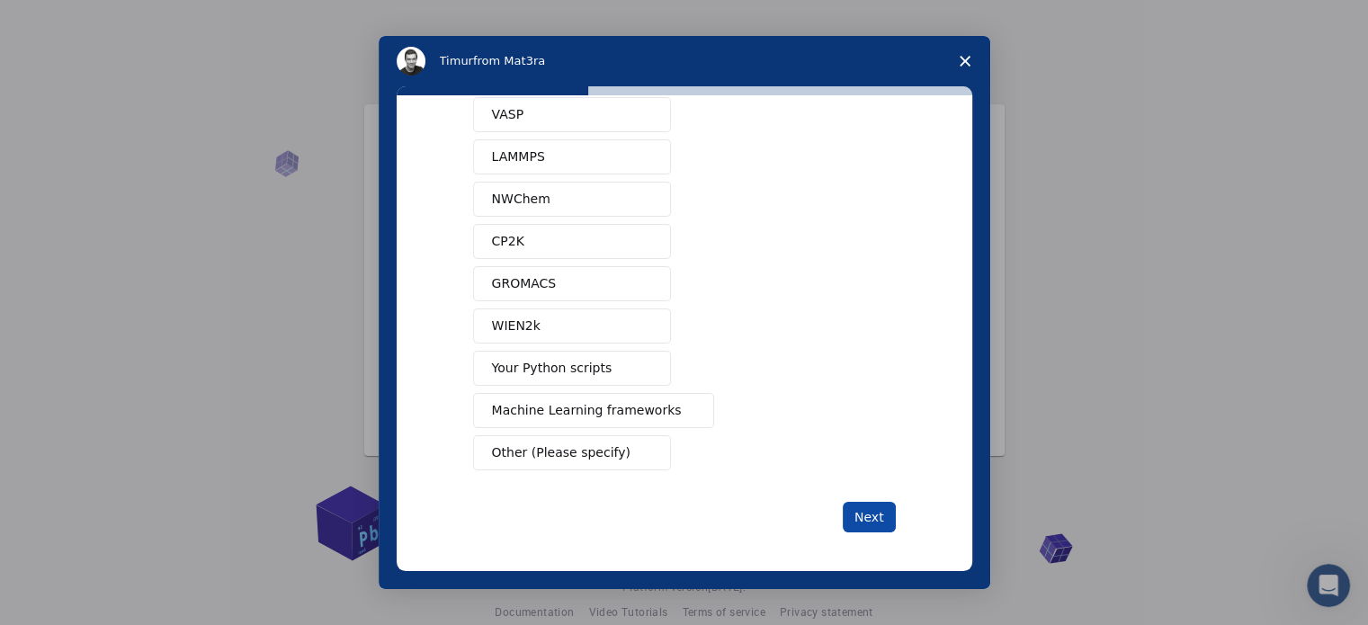
click at [866, 515] on button "Next" at bounding box center [869, 517] width 53 height 31
click at [626, 401] on span "Machine Learning frameworks" at bounding box center [587, 410] width 190 height 19
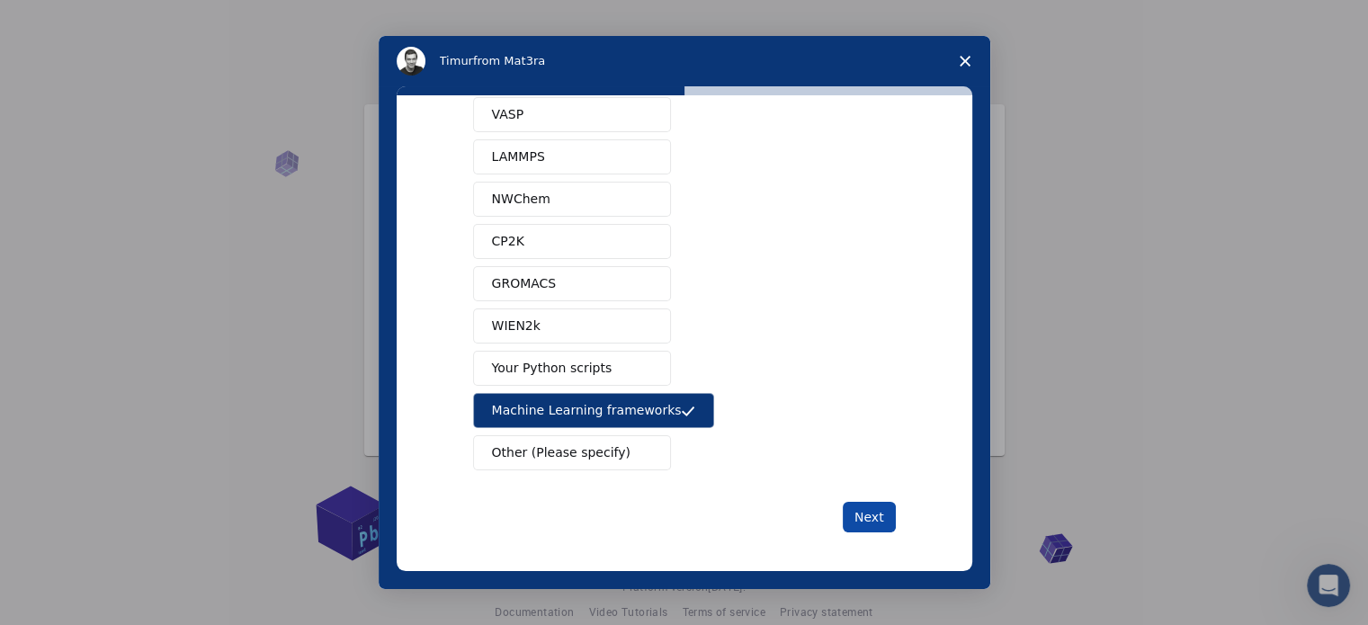
click at [845, 505] on button "Next" at bounding box center [869, 517] width 53 height 31
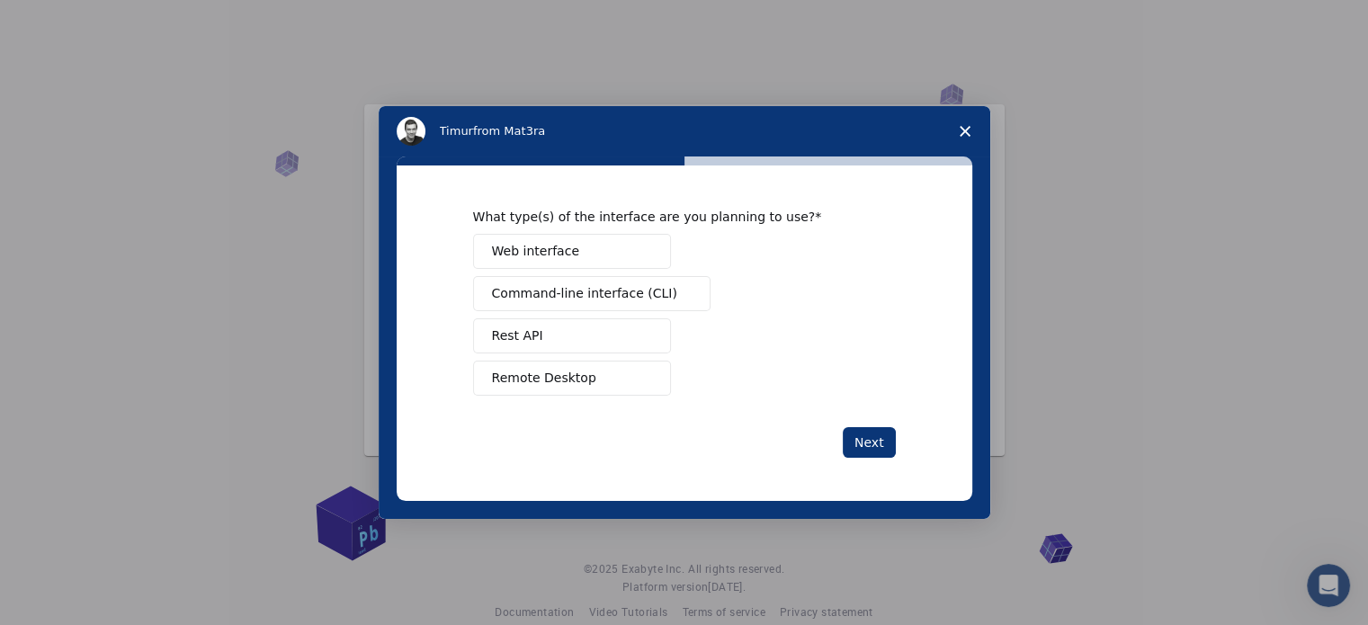
click at [631, 242] on button "Web interface" at bounding box center [572, 251] width 198 height 35
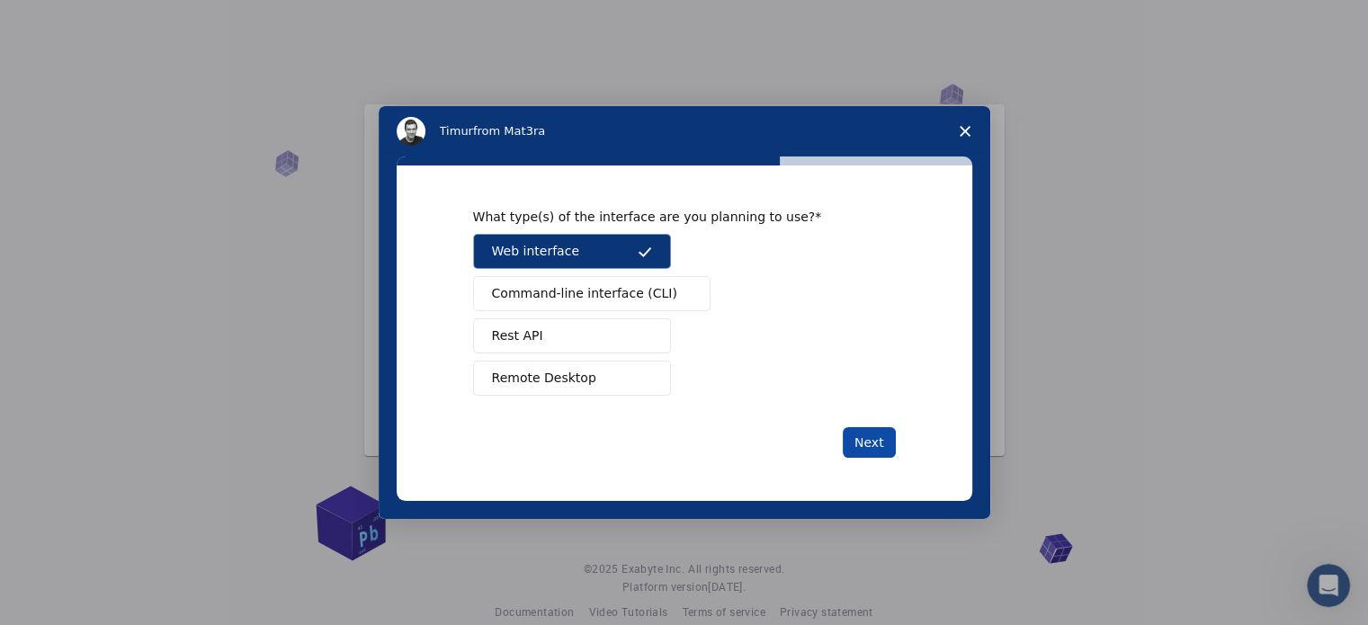
click at [878, 448] on button "Next" at bounding box center [869, 442] width 53 height 31
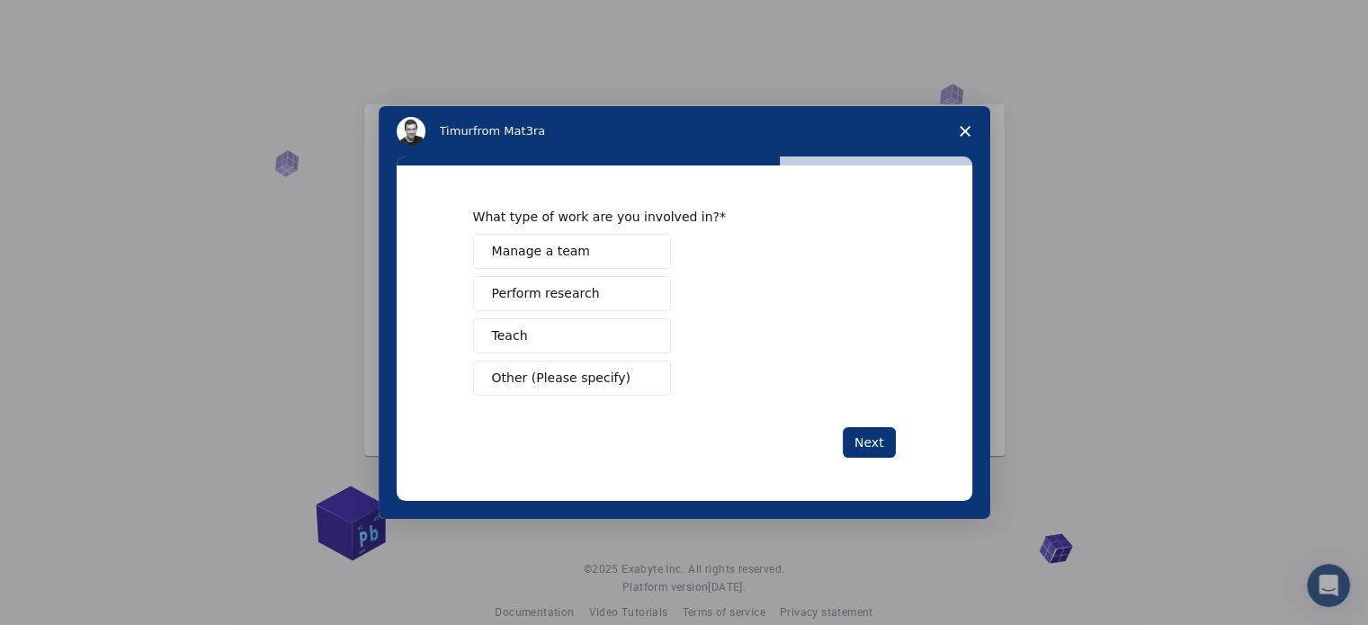
click at [587, 291] on button "Perform research" at bounding box center [572, 293] width 198 height 35
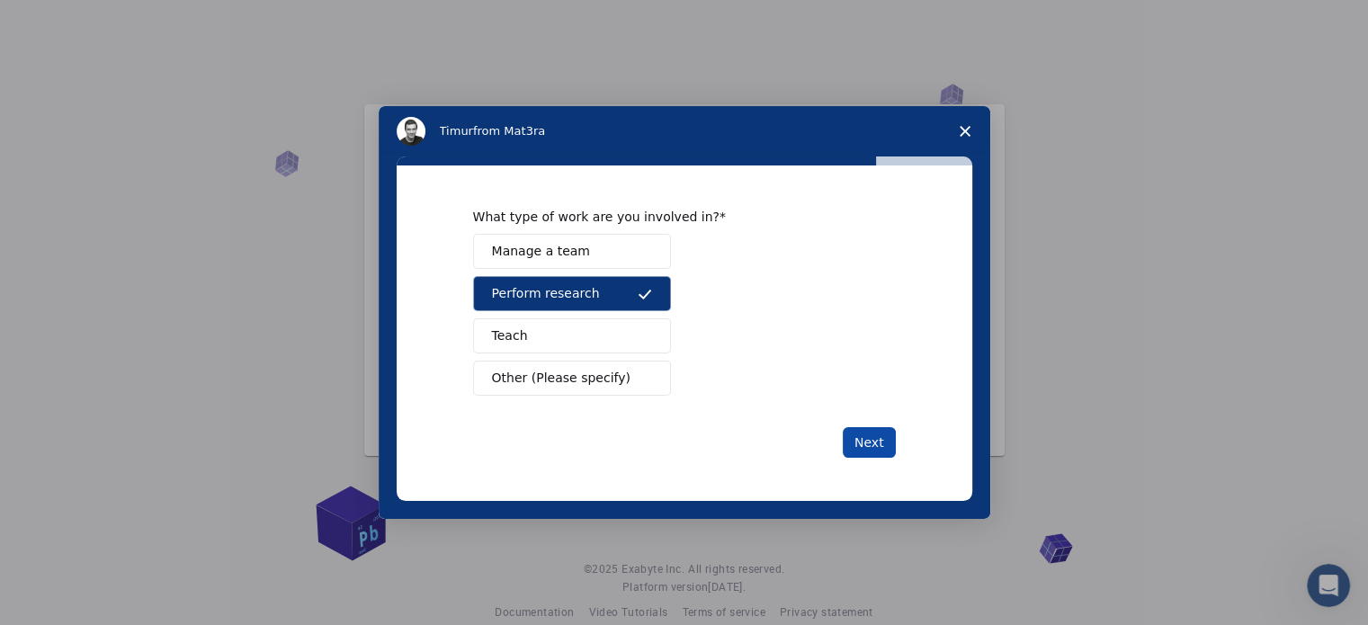
click at [884, 452] on button "Next" at bounding box center [869, 442] width 53 height 31
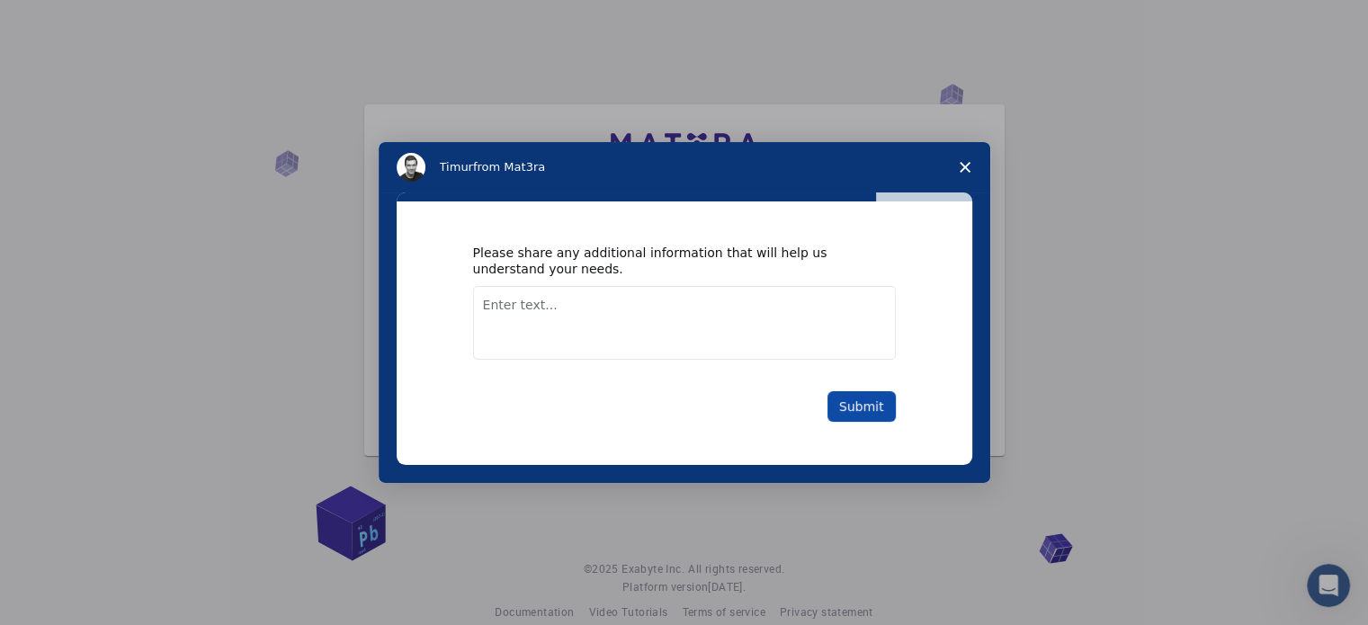
click at [873, 399] on button "Submit" at bounding box center [862, 406] width 68 height 31
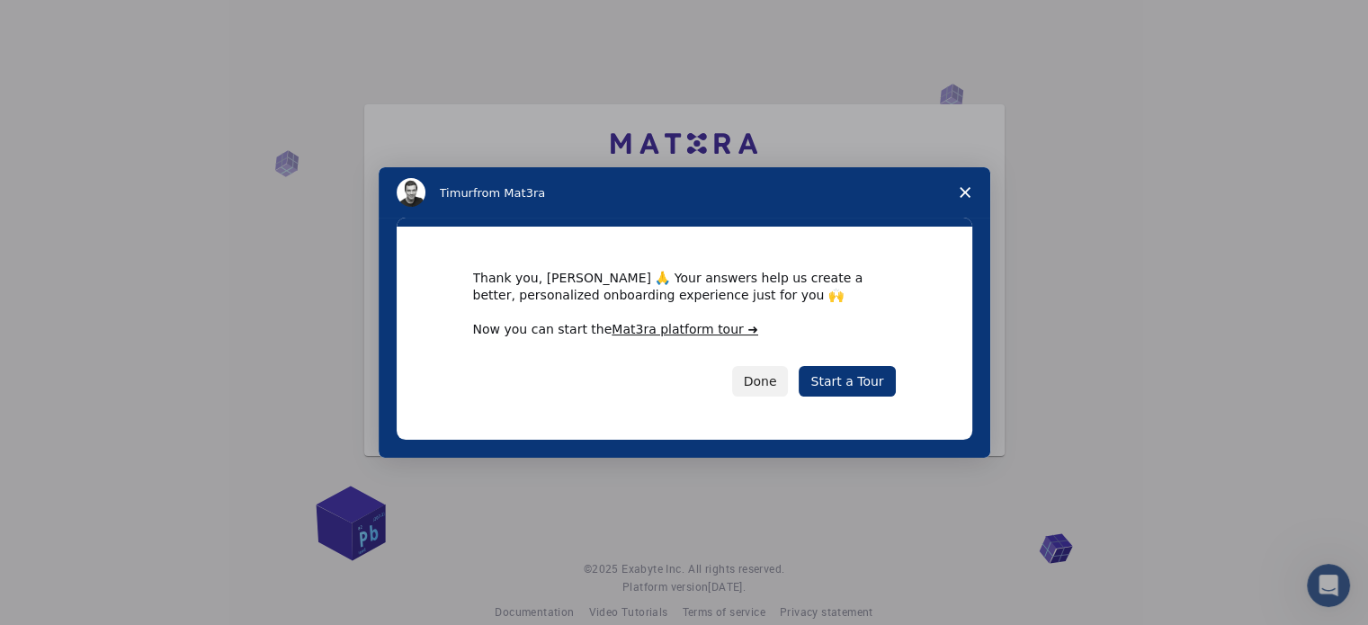
click at [748, 318] on div "Intercom messenger" at bounding box center [684, 312] width 423 height 18
click at [852, 375] on link "Start a Tour" at bounding box center [847, 381] width 96 height 31
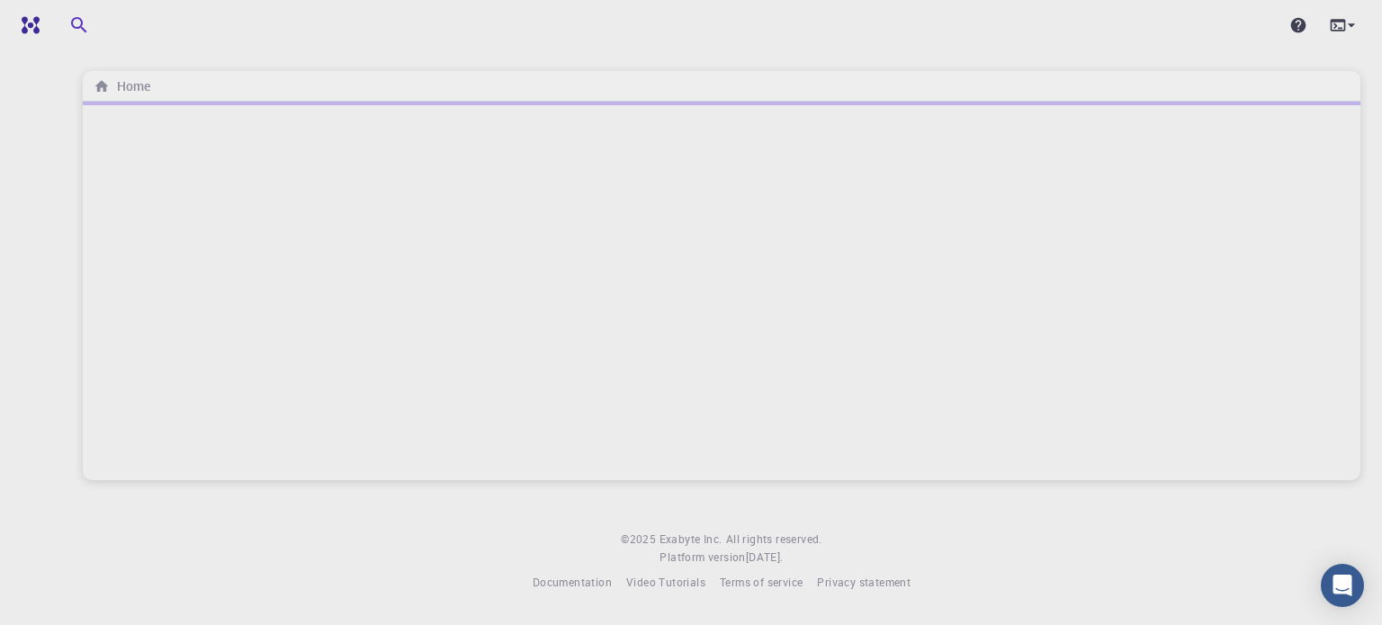
click at [729, 381] on div at bounding box center [721, 291] width 1277 height 379
